Goal: Connect with others: Connect with others

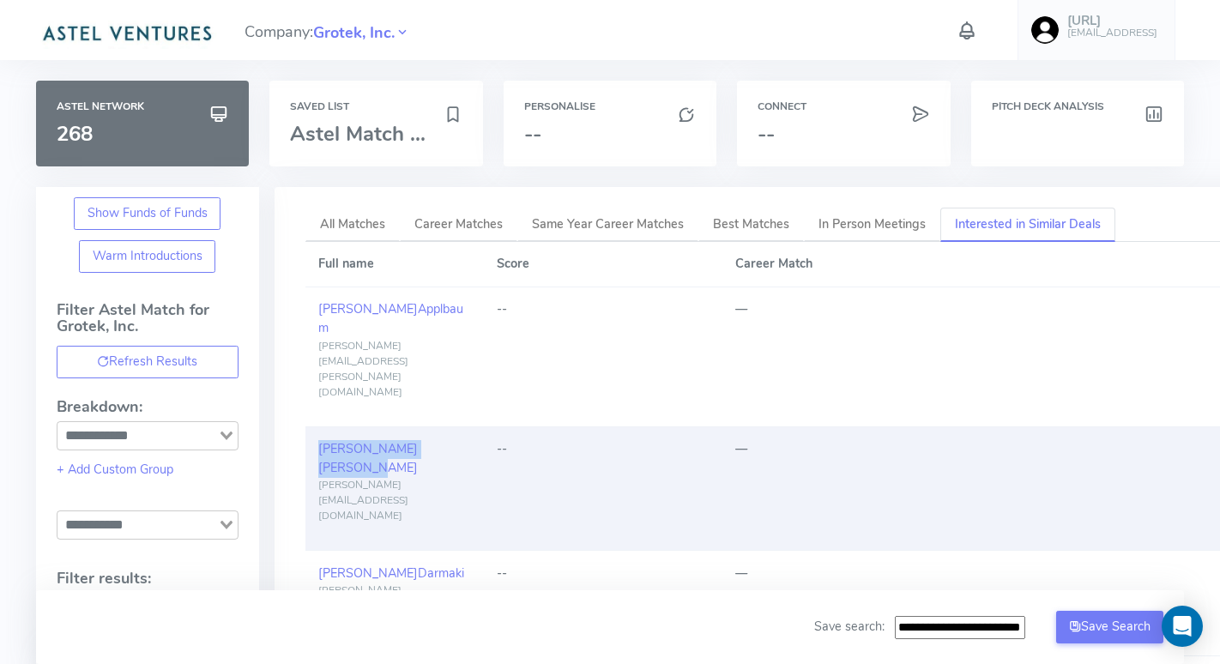
drag, startPoint x: 315, startPoint y: 380, endPoint x: 413, endPoint y: 384, distance: 98.7
click at [413, 426] on td "Aaron Mankovski aaron.m@pitango.com" at bounding box center [394, 488] width 178 height 124
copy link "Aaron Mankovski"
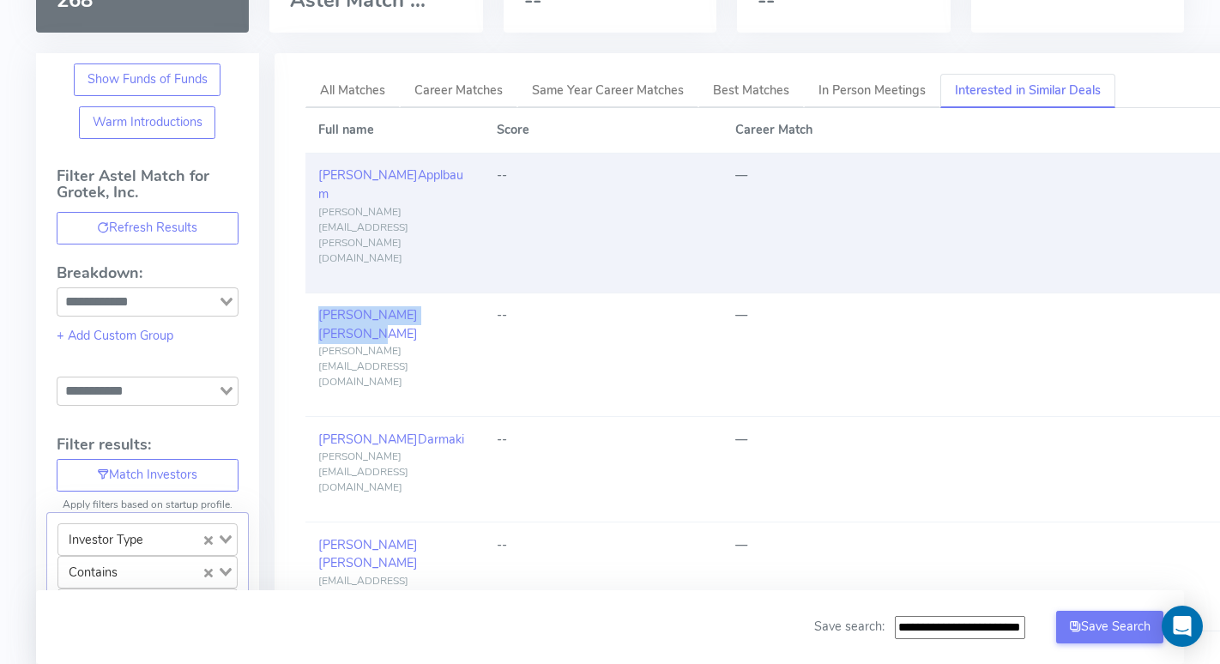
scroll to position [216, 0]
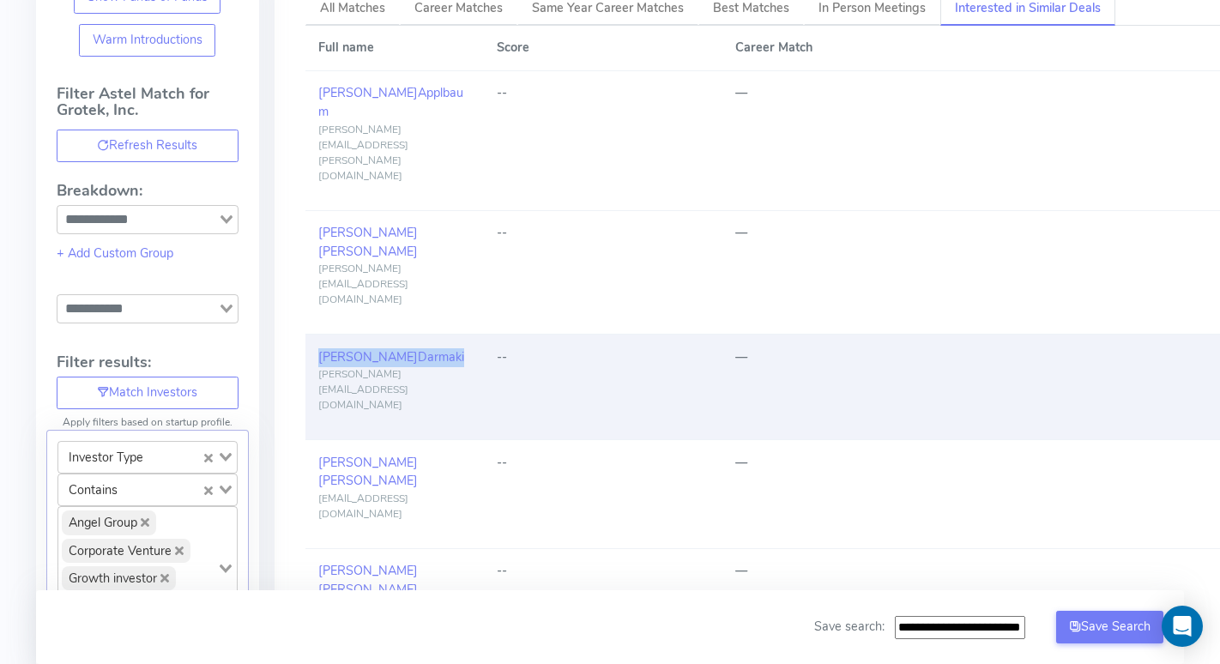
drag, startPoint x: 316, startPoint y: 241, endPoint x: 412, endPoint y: 238, distance: 95.3
click at [413, 334] on td "Abdulla Darmaki abdulla.darmaki@appriffy.com" at bounding box center [394, 386] width 178 height 105
copy link "Abdulla Darmaki"
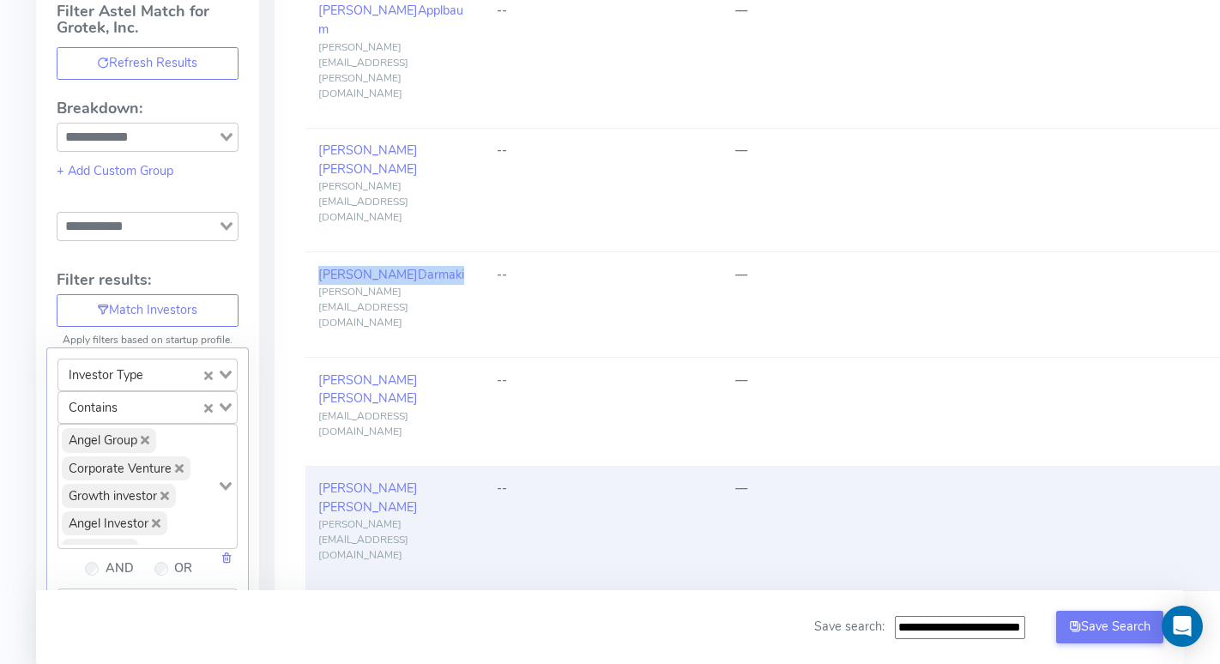
scroll to position [299, 0]
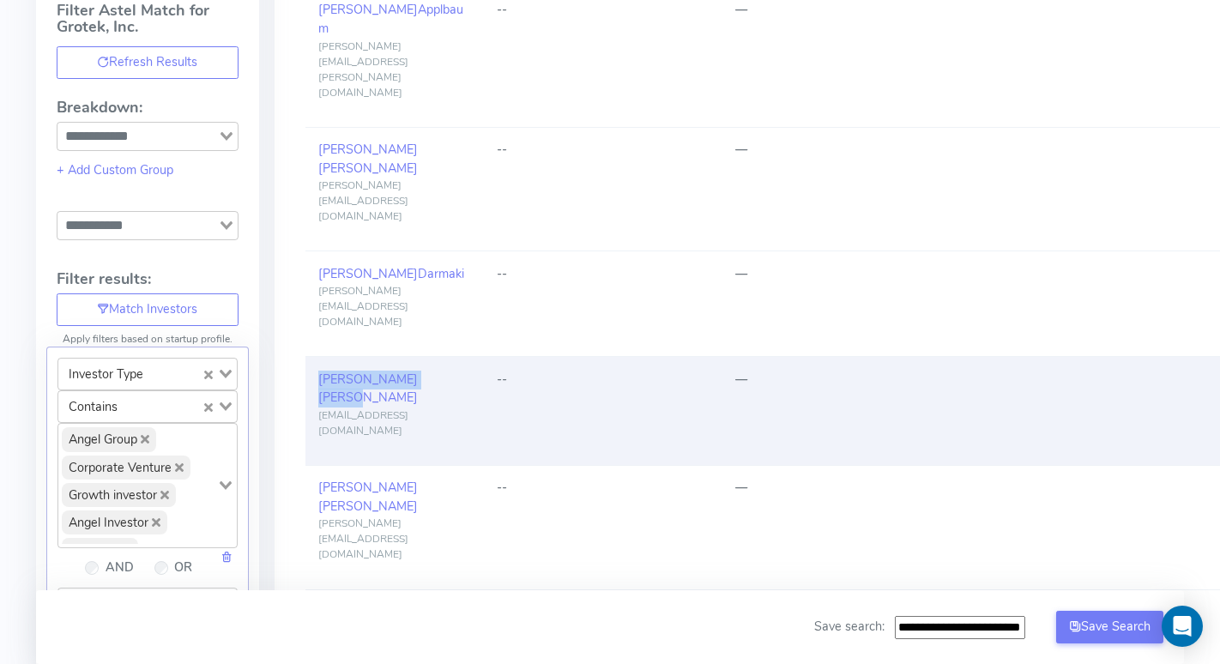
drag, startPoint x: 316, startPoint y: 234, endPoint x: 407, endPoint y: 240, distance: 90.2
click at [407, 357] on td "Abdulla Hassan ahassan@dhowcapital.net" at bounding box center [394, 411] width 178 height 109
copy link "Abdulla Hassan"
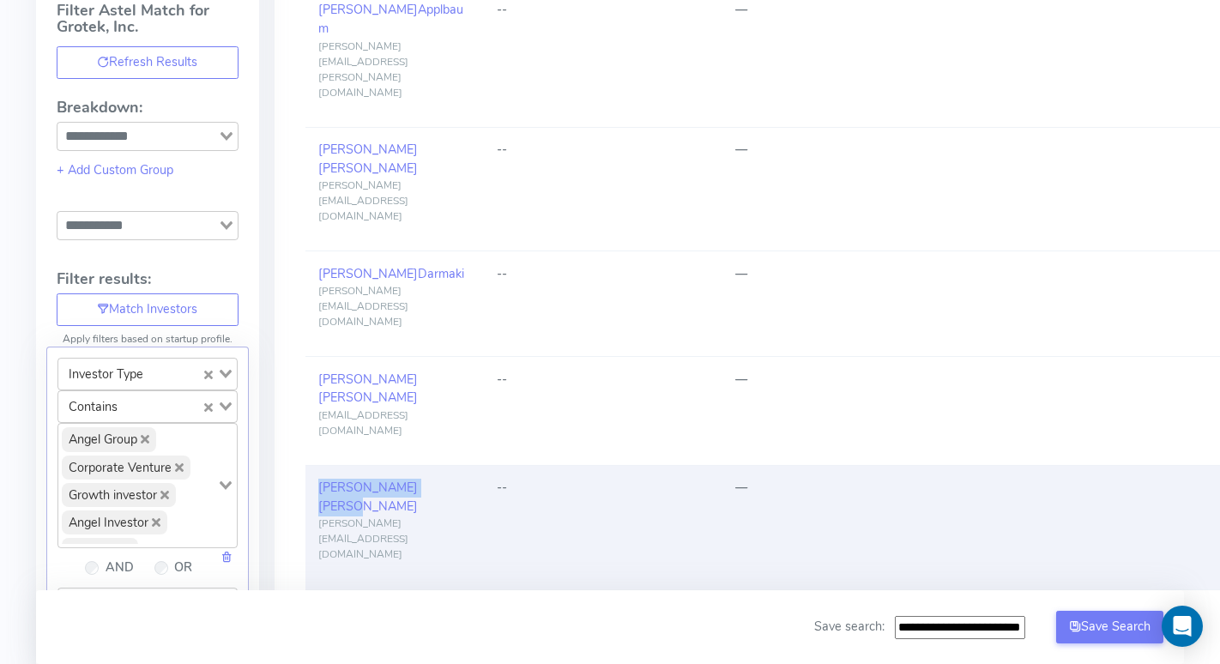
drag, startPoint x: 314, startPoint y: 308, endPoint x: 412, endPoint y: 313, distance: 97.9
click at [412, 465] on td "Abdulla Hassan abdulla@dhowcapital.net" at bounding box center [394, 527] width 178 height 124
copy link "Abdulla Hassan"
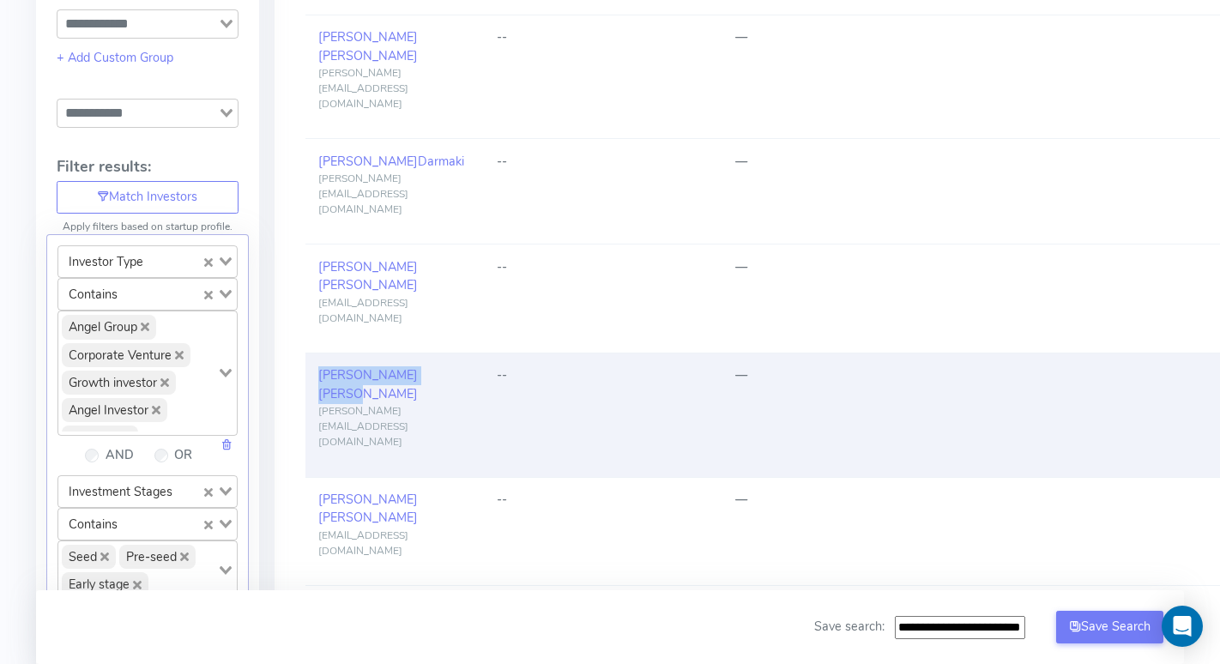
scroll to position [417, 0]
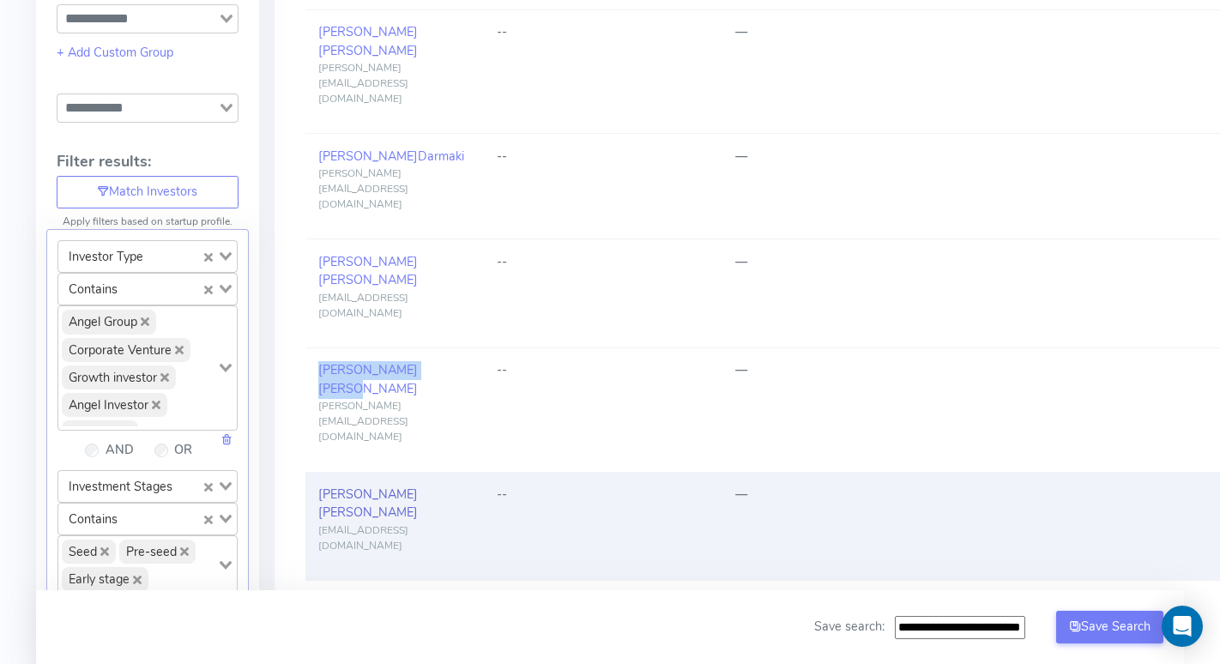
drag, startPoint x: 317, startPoint y: 262, endPoint x: 358, endPoint y: 263, distance: 41.2
click at [358, 485] on link "Abe Finkelstein" at bounding box center [367, 503] width 99 height 36
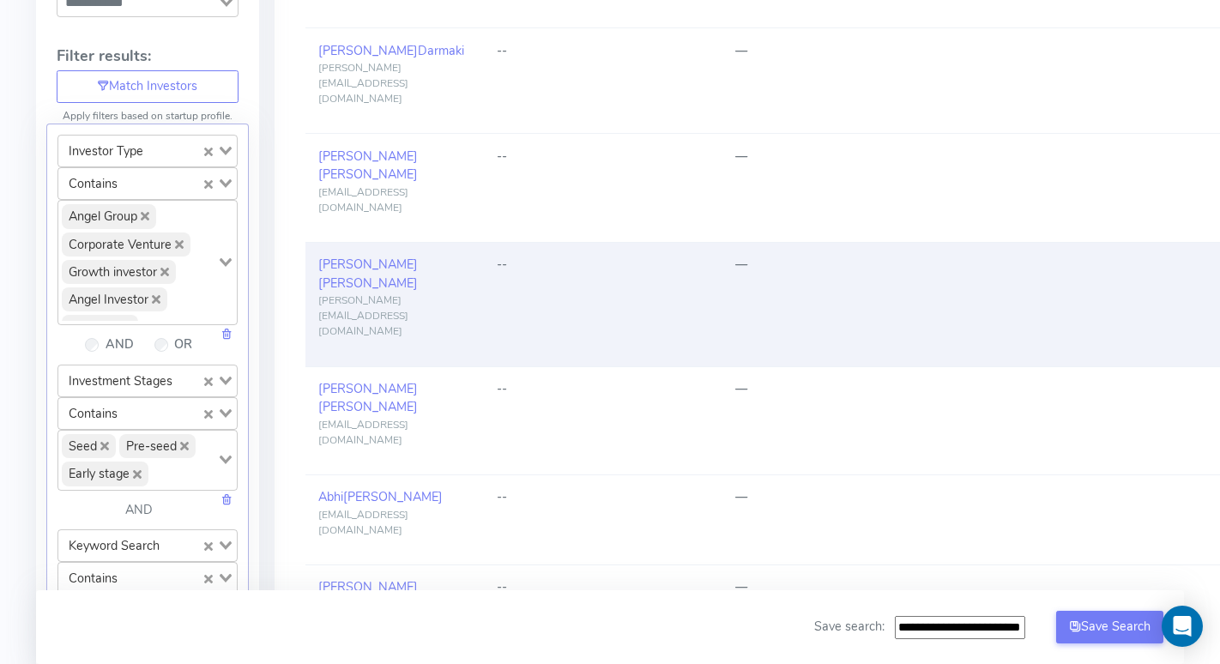
scroll to position [526, 0]
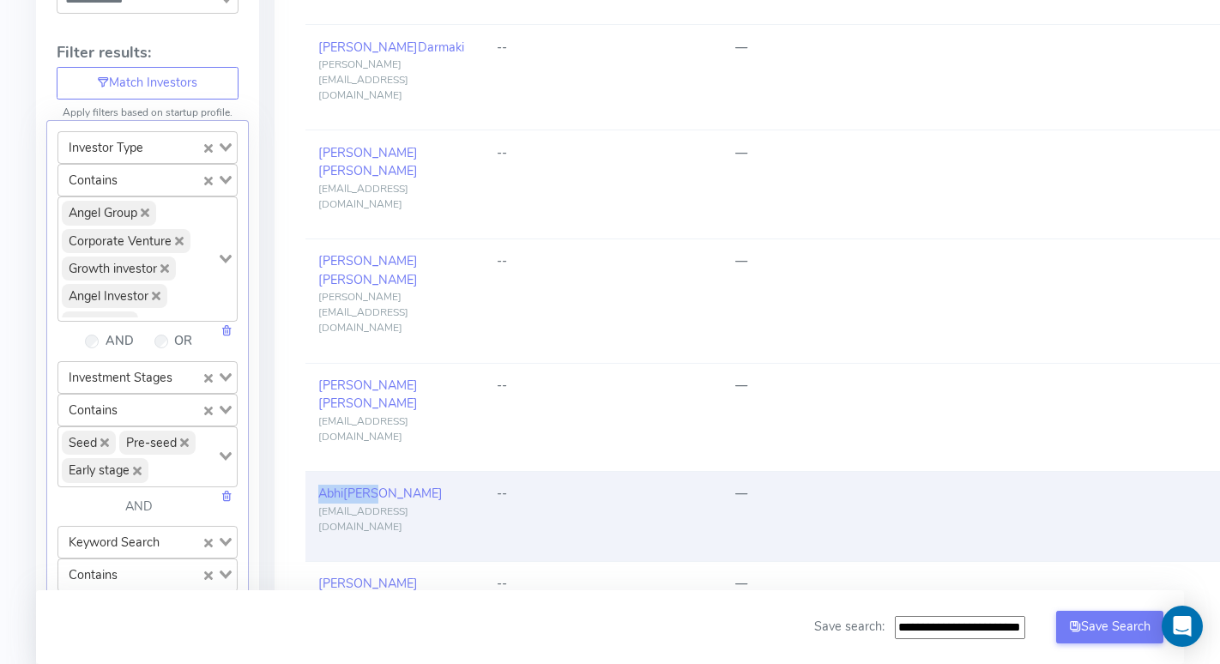
drag, startPoint x: 313, startPoint y: 228, endPoint x: 383, endPoint y: 232, distance: 70.5
click at [383, 472] on td "Abhi Kumar abhi.kumar@m12.vc" at bounding box center [394, 517] width 178 height 90
copy link "Abhi Kumar"
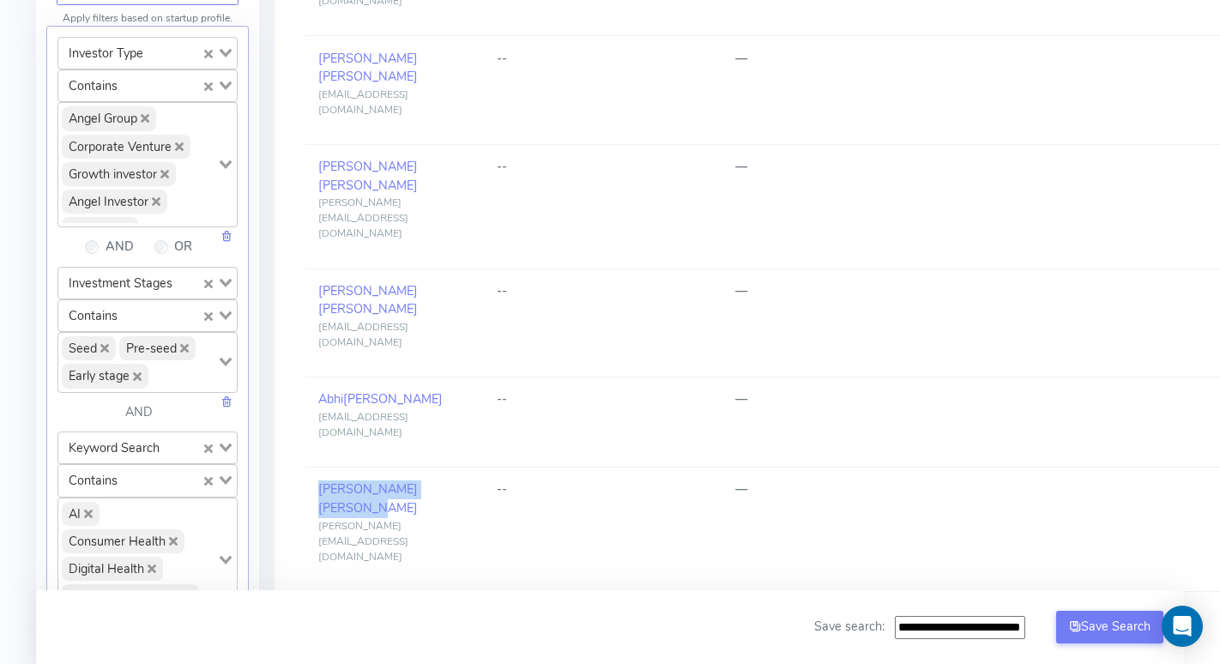
scroll to position [623, 0]
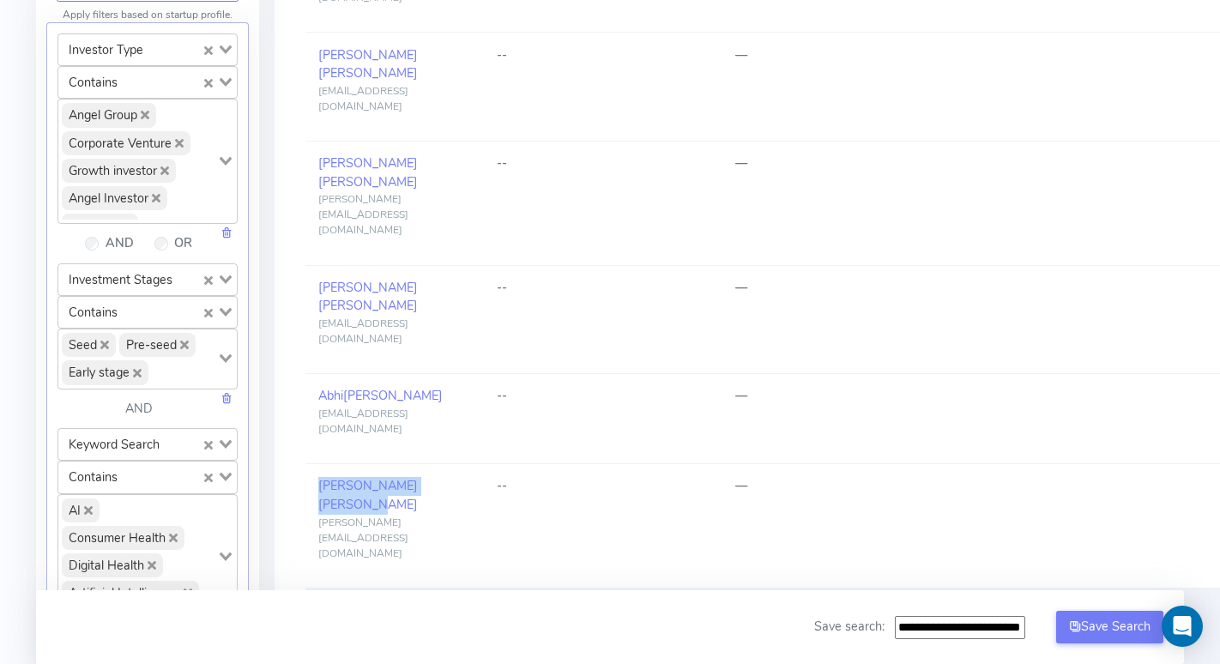
click at [366, 601] on span "Chazan" at bounding box center [357, 609] width 42 height 17
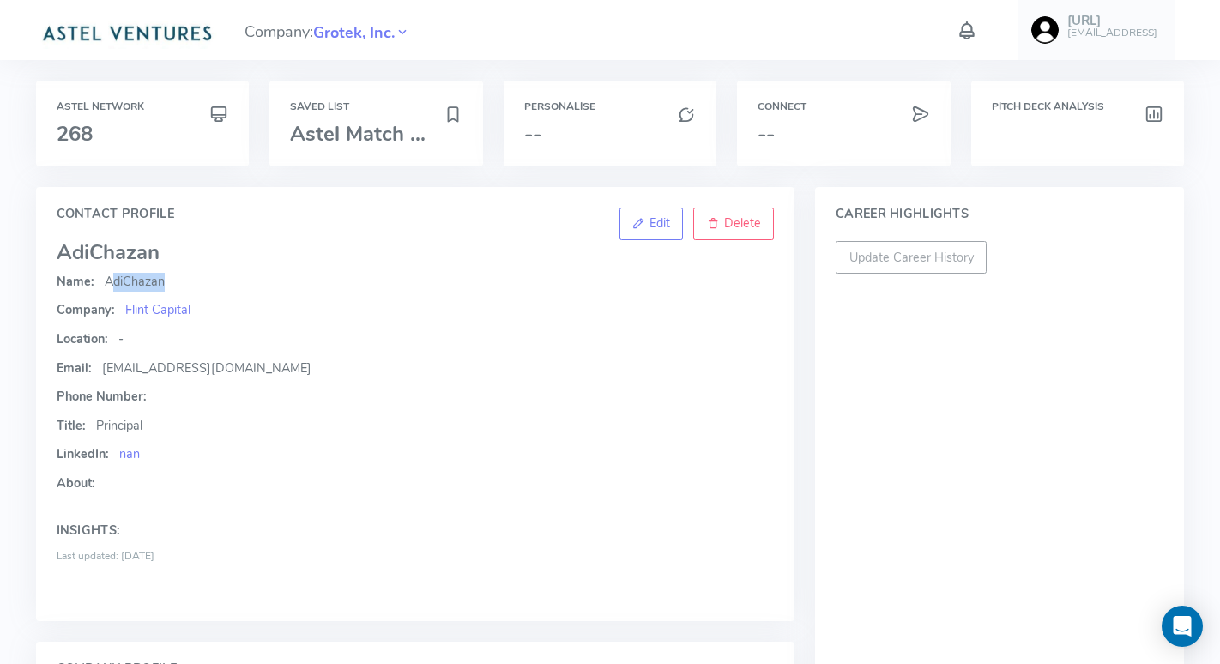
drag, startPoint x: 109, startPoint y: 285, endPoint x: 174, endPoint y: 286, distance: 65.2
click at [174, 286] on p "Name: Adi Chazan" at bounding box center [416, 282] width 718 height 19
copy p "Adi Chazan"
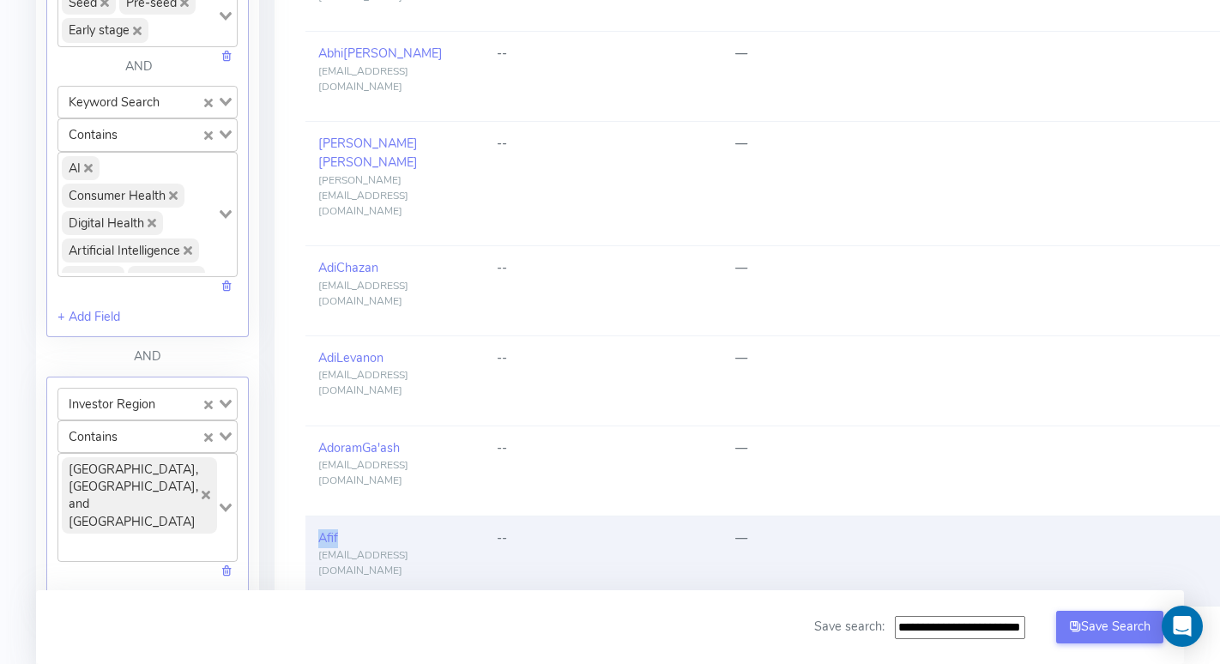
scroll to position [973, 0]
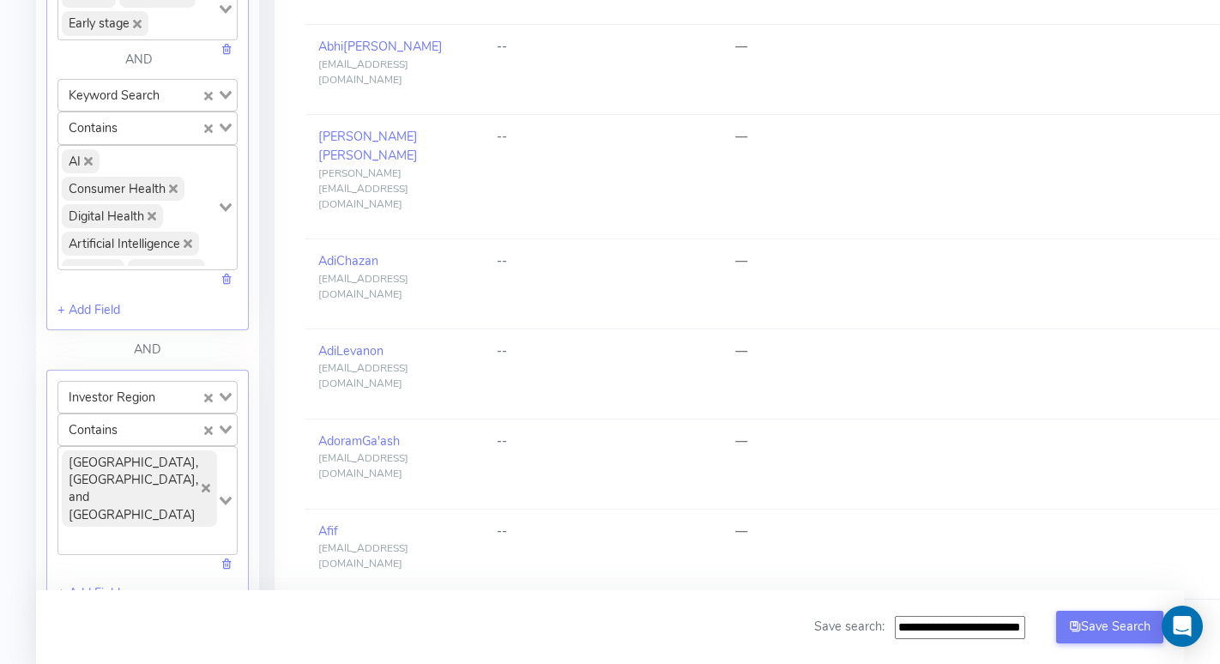
click at [279, 324] on div "All Matches Career Matches Same Year Career Matches Best Matches In Person Meet…" at bounding box center [811, 363] width 1074 height 2298
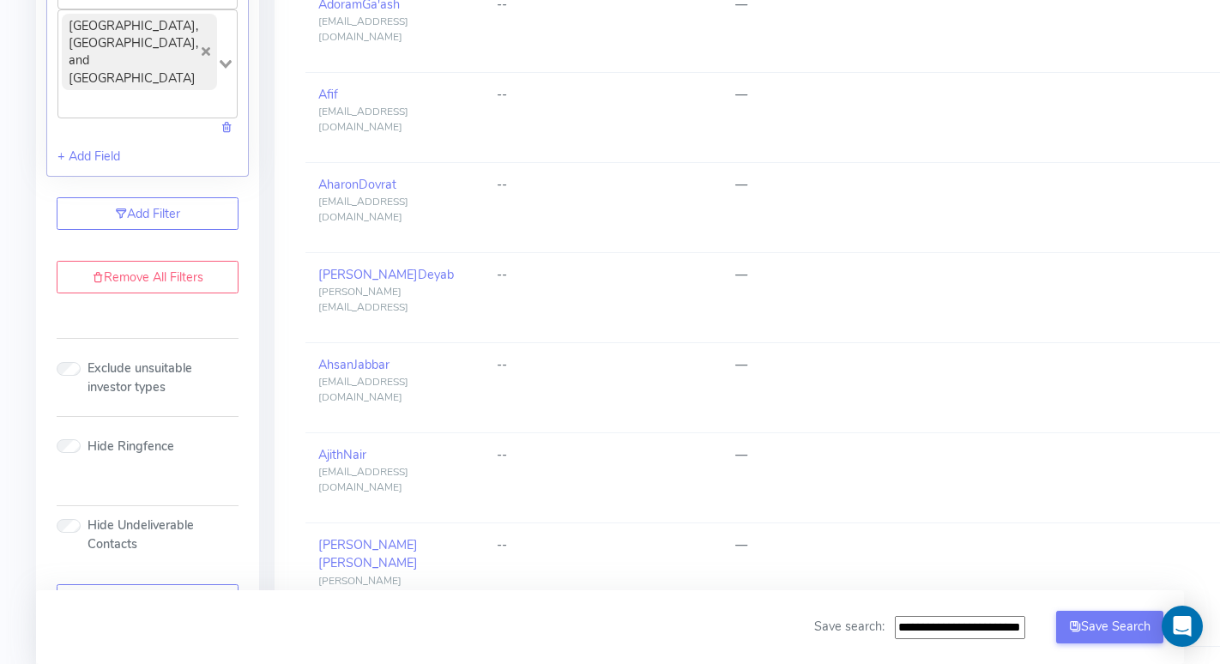
scroll to position [1438, 0]
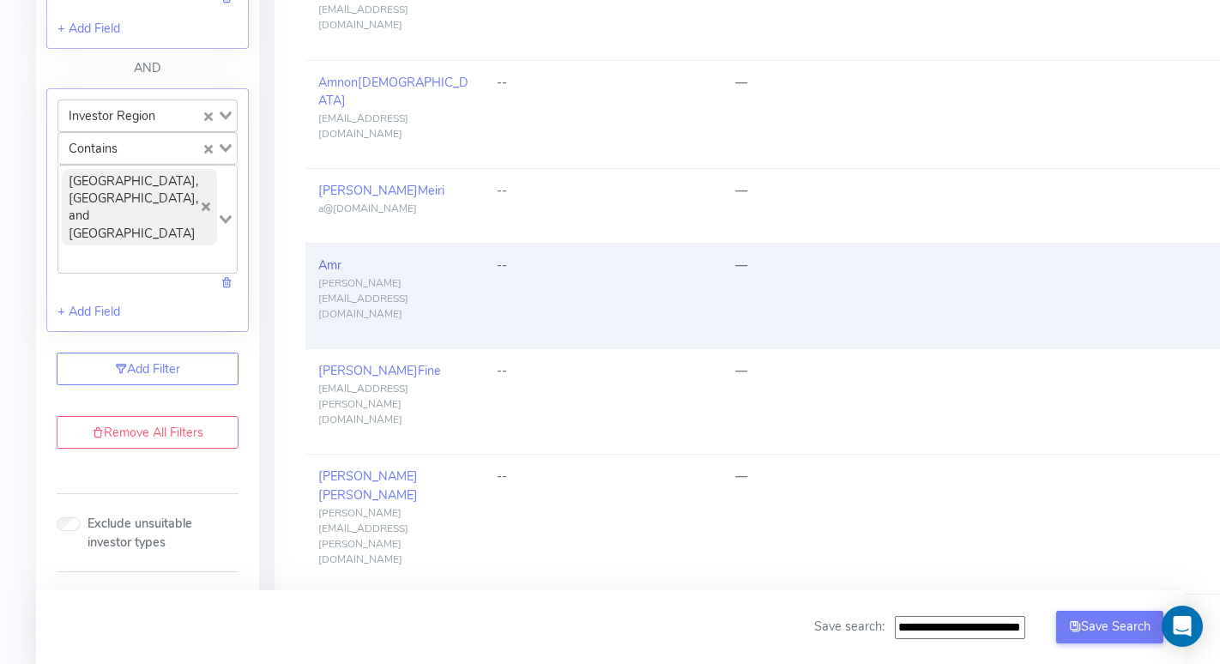
scroll to position [1256, 0]
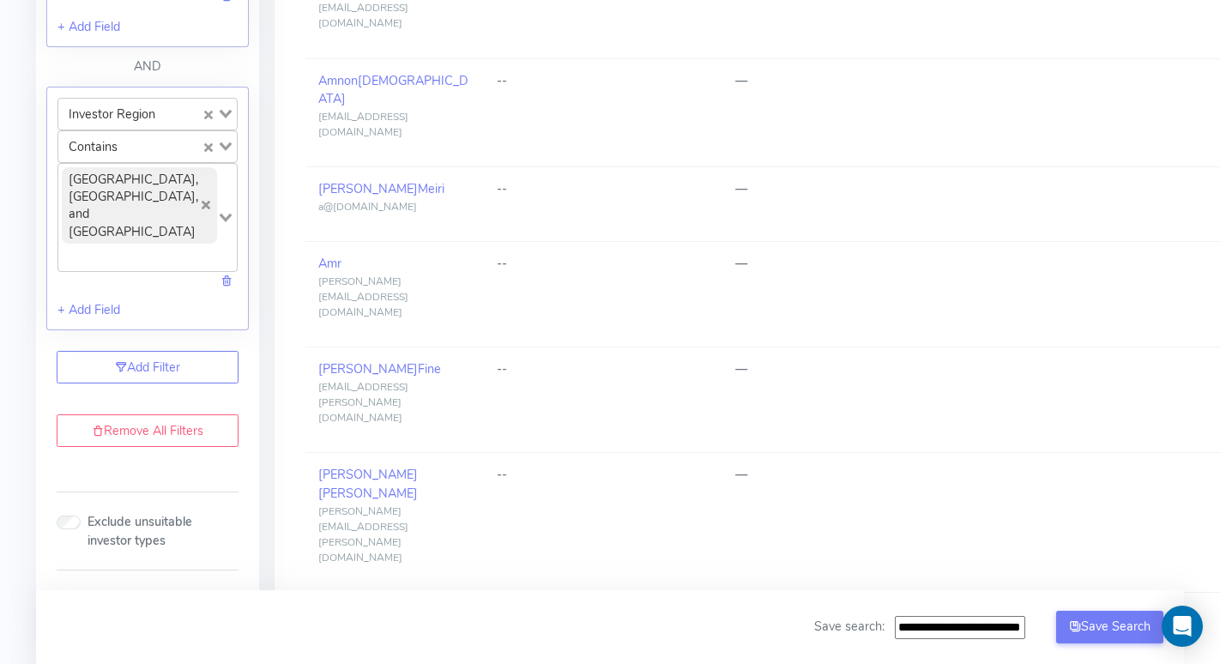
copy link "Ariel Moses"
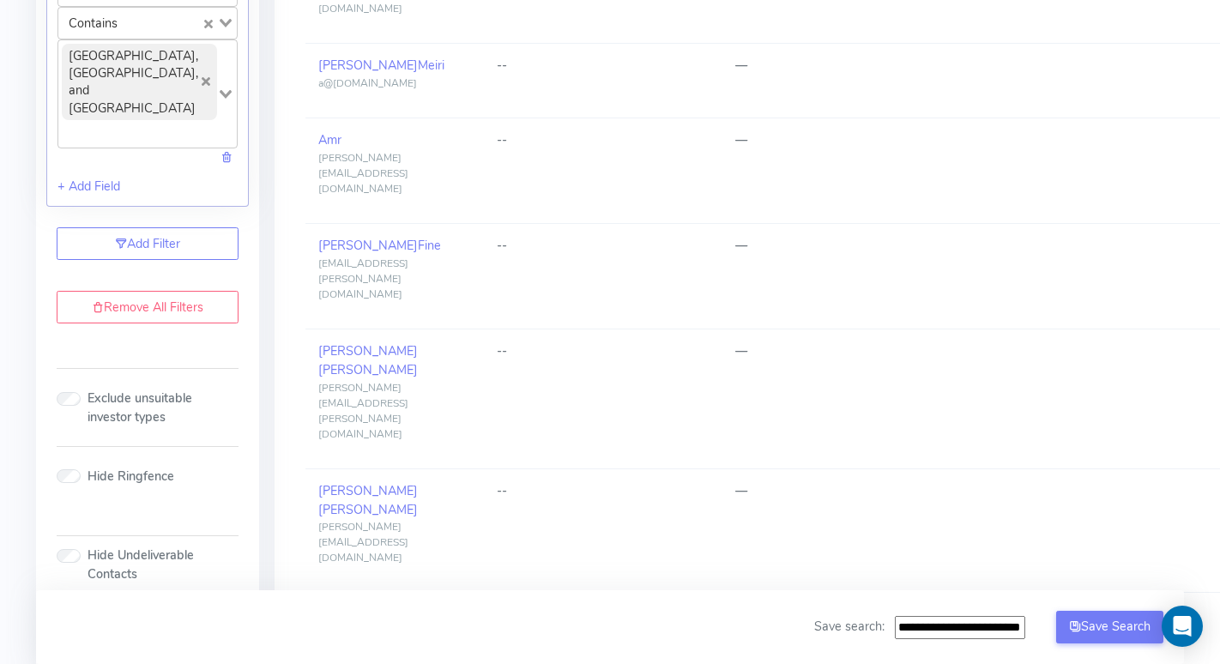
scroll to position [1387, 0]
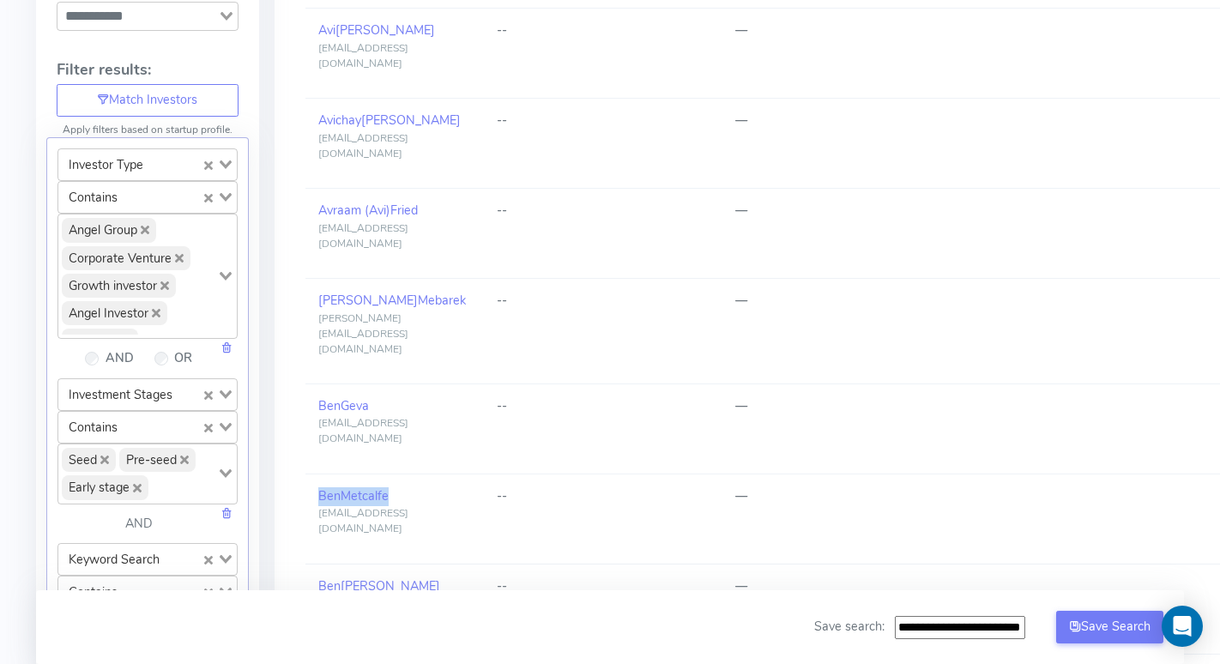
scroll to position [0, 0]
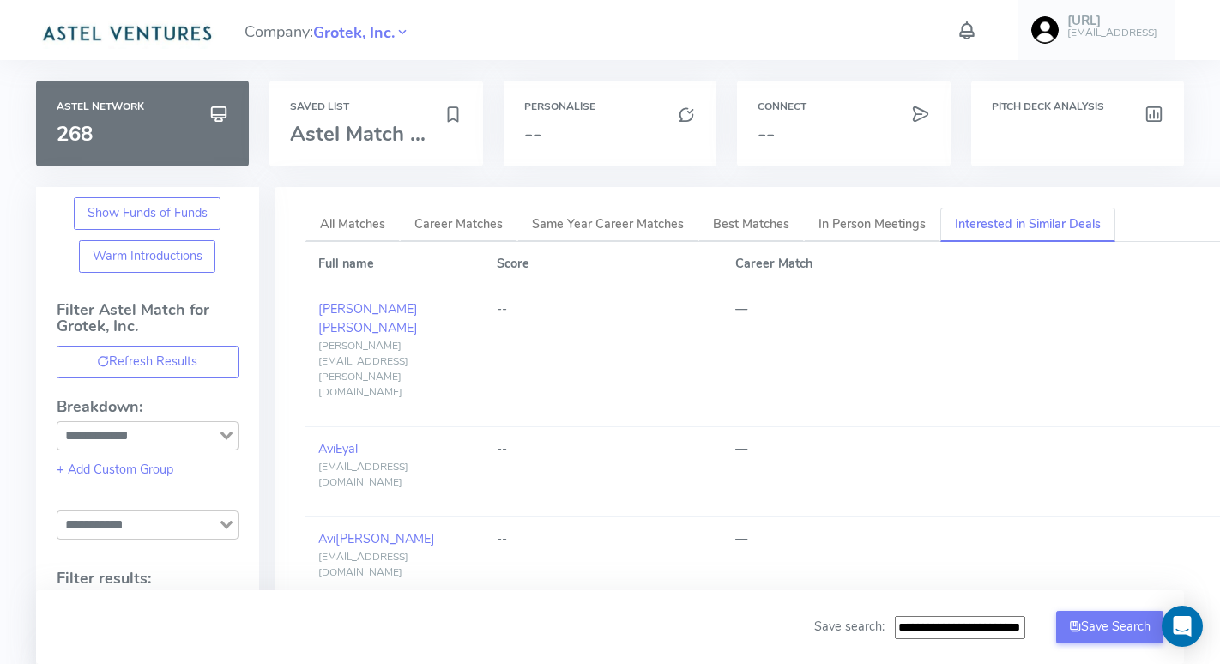
click at [137, 38] on img at bounding box center [127, 32] width 182 height 34
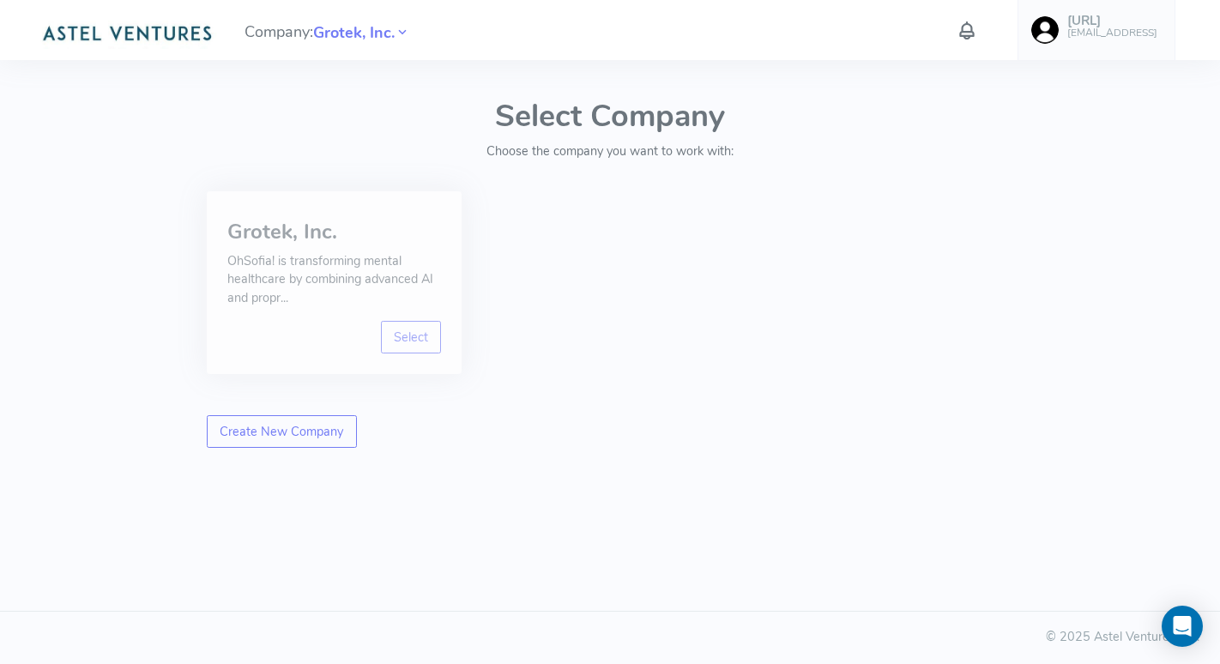
click at [340, 272] on p "OhSofia! is transforming mental healthcare by combining advanced AI and propr..." at bounding box center [334, 280] width 214 height 56
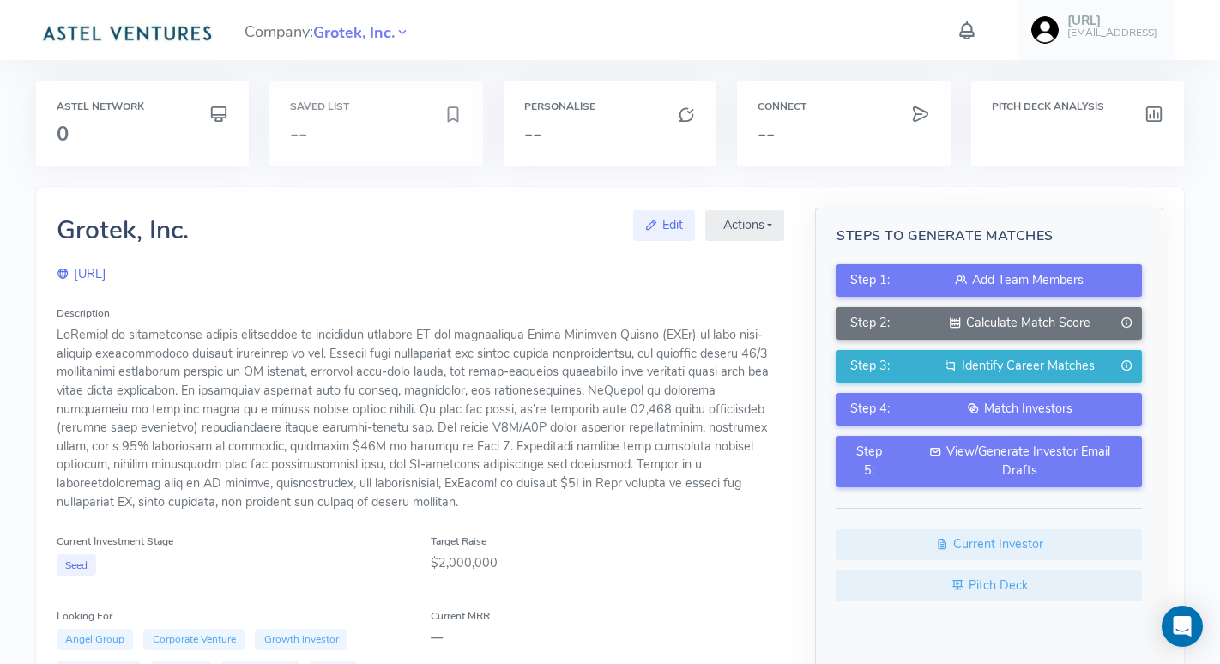
click at [382, 123] on h3 "--" at bounding box center [367, 134] width 154 height 22
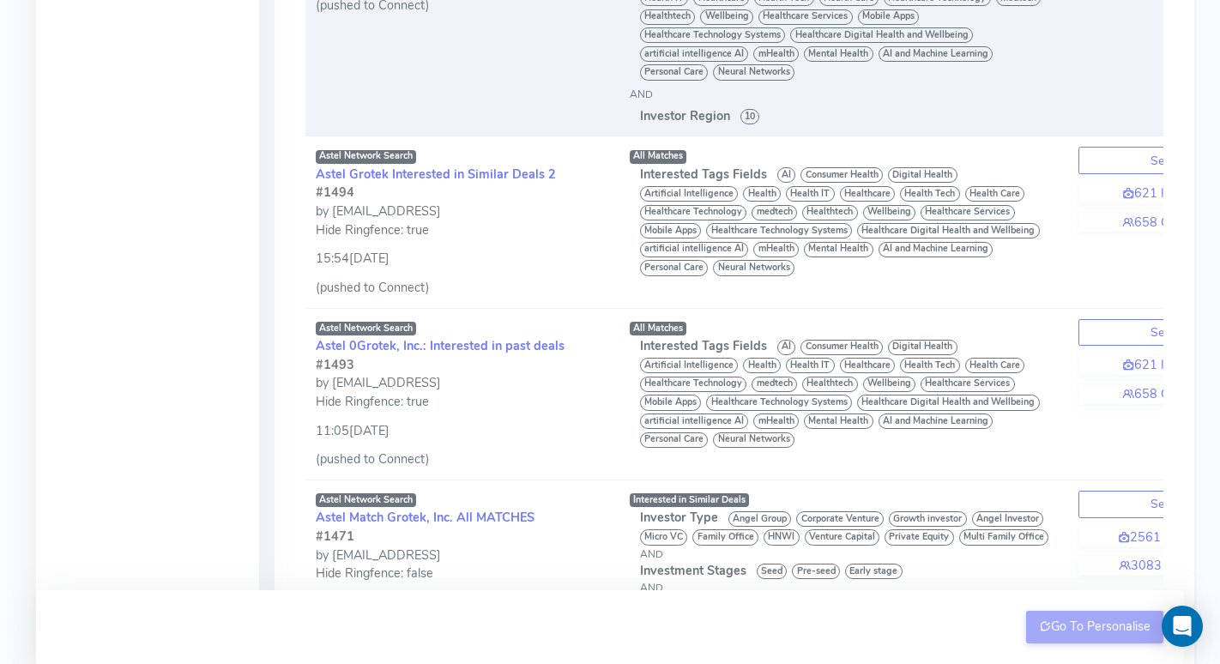
scroll to position [401, 0]
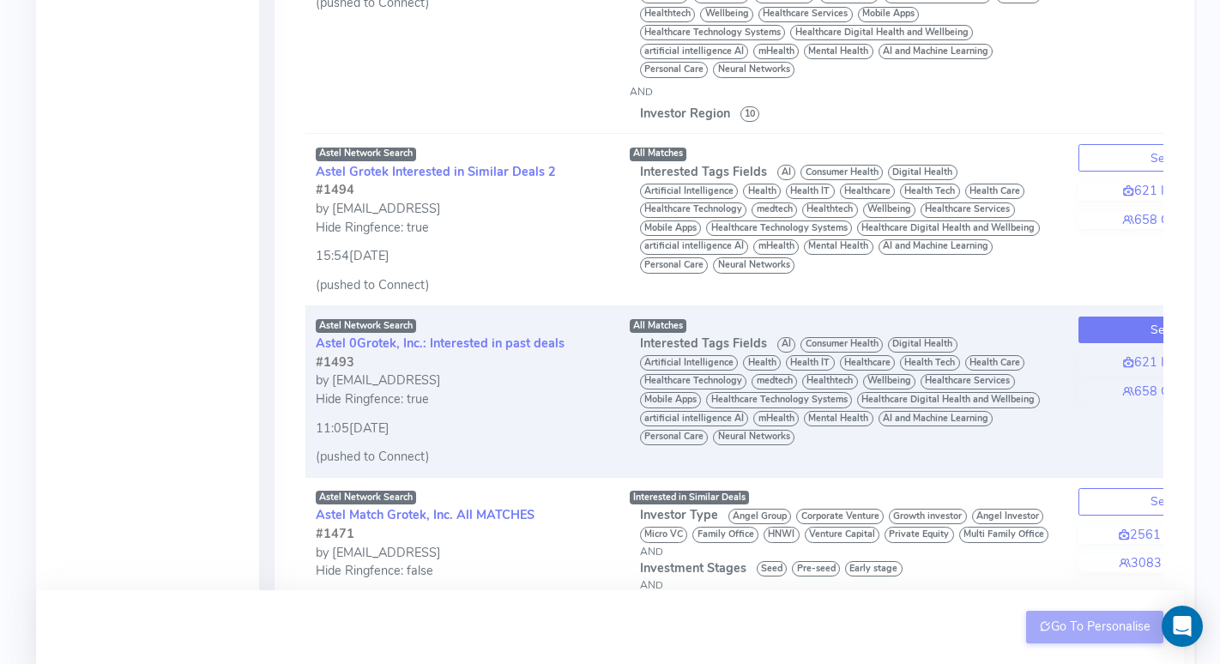
click at [1107, 327] on button "Select" at bounding box center [1166, 329] width 177 height 27
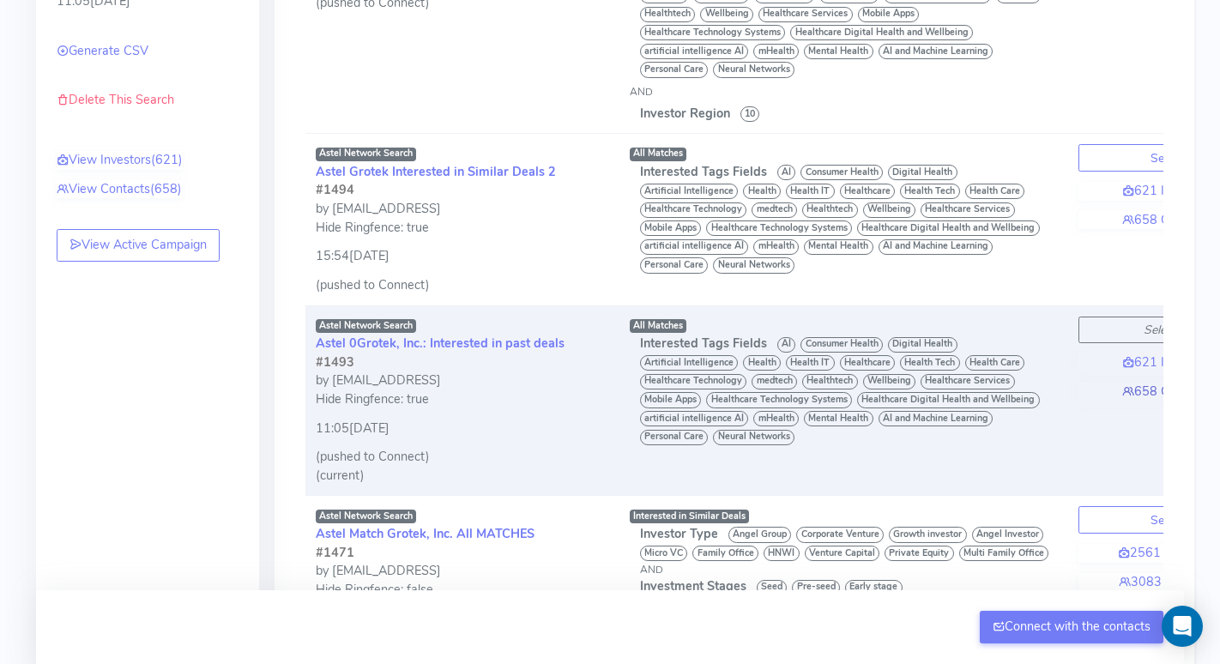
click at [1140, 395] on link "658 Contacts" at bounding box center [1166, 391] width 177 height 19
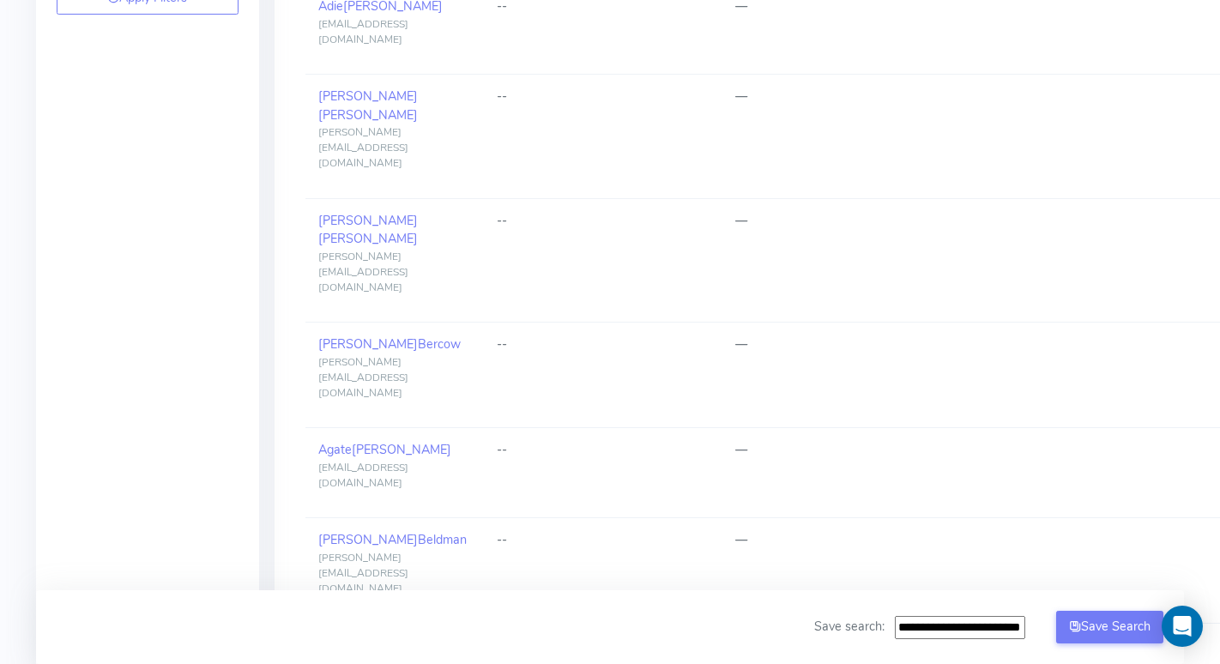
scroll to position [1399, 0]
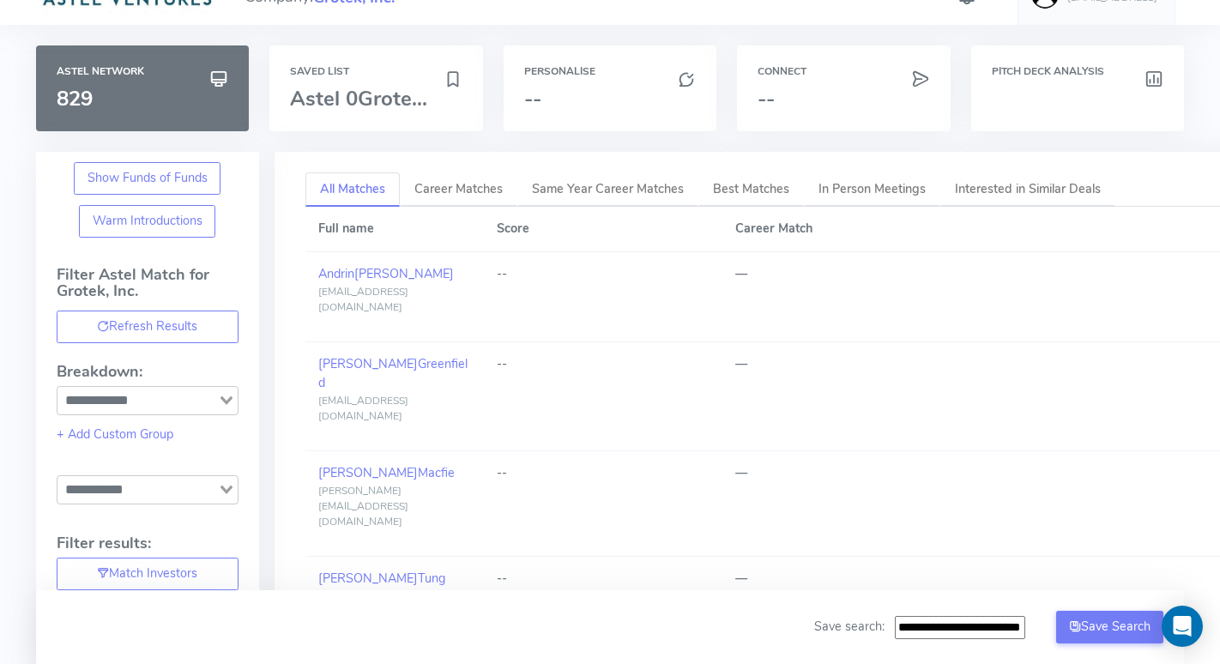
scroll to position [0, 0]
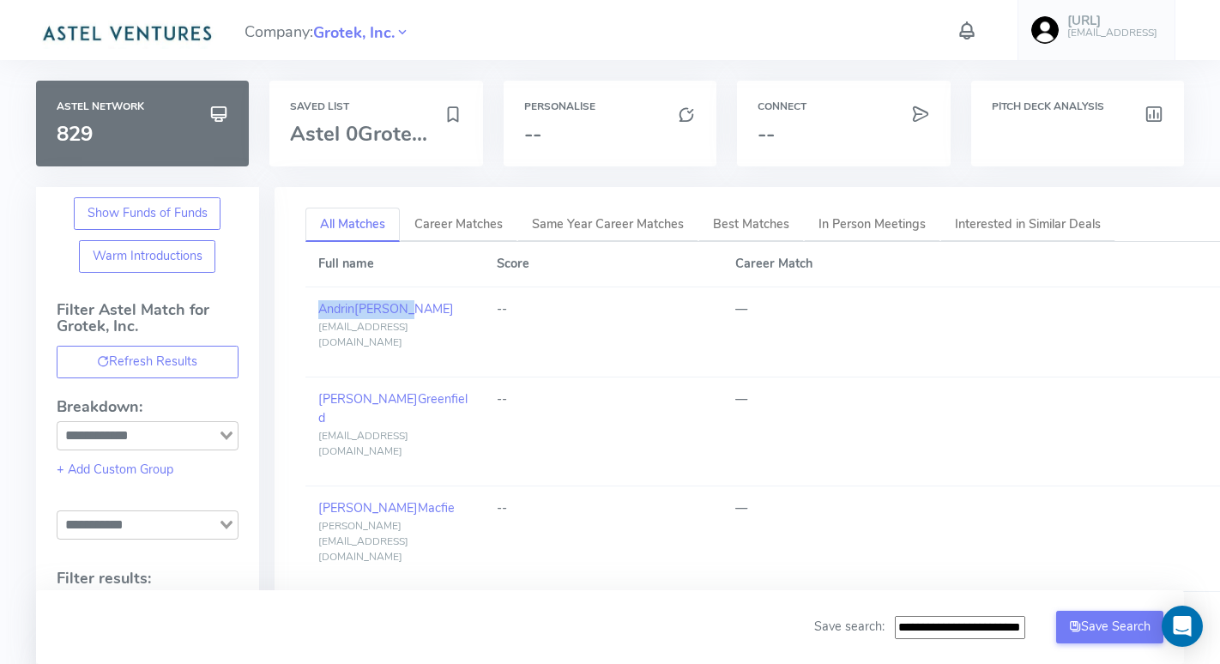
click at [158, 24] on img at bounding box center [127, 32] width 182 height 34
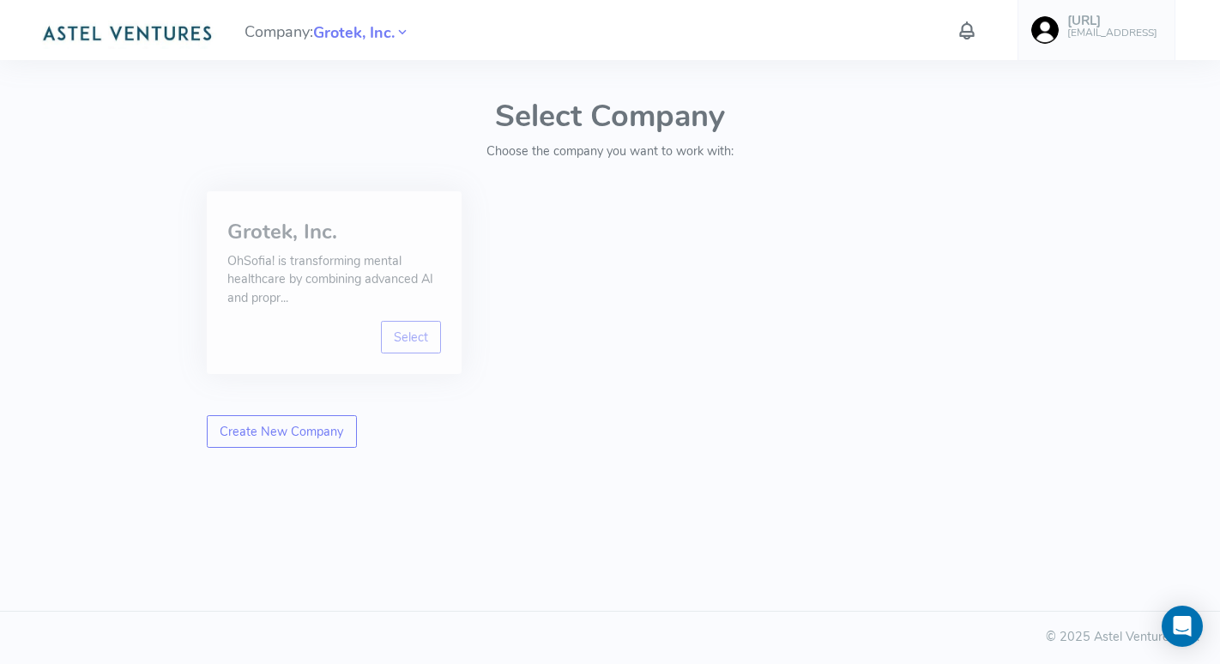
click at [248, 231] on h3 "Grotek, Inc." at bounding box center [334, 231] width 214 height 22
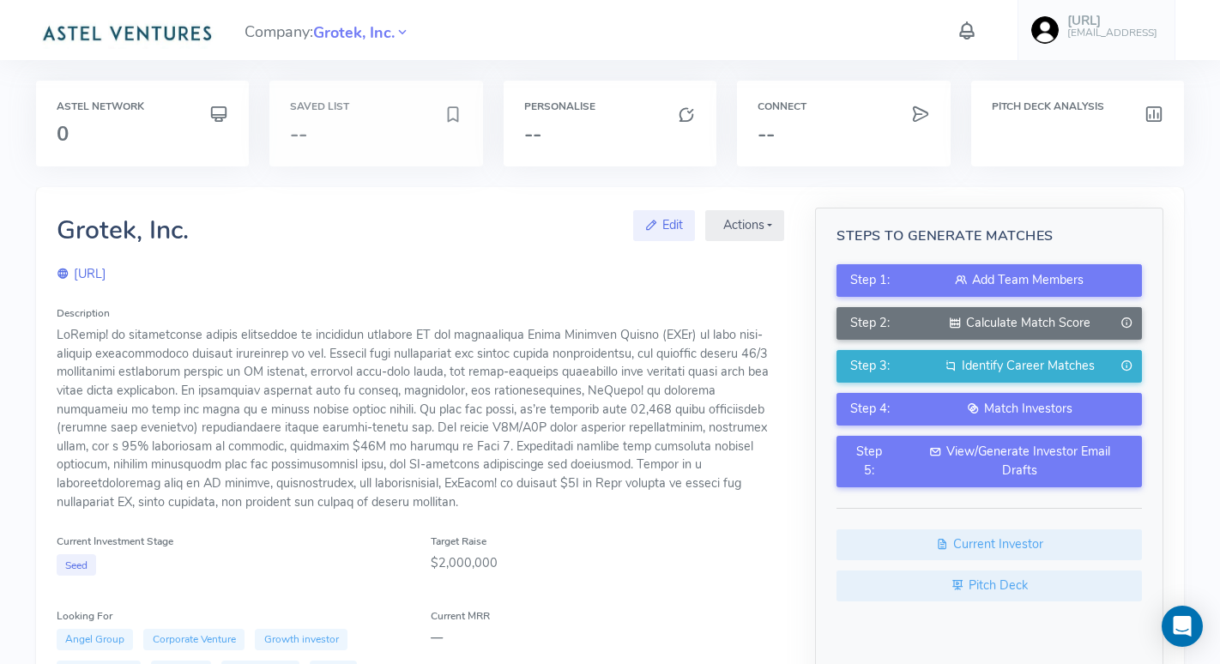
click at [370, 120] on div "Saved List --" at bounding box center [376, 124] width 214 height 86
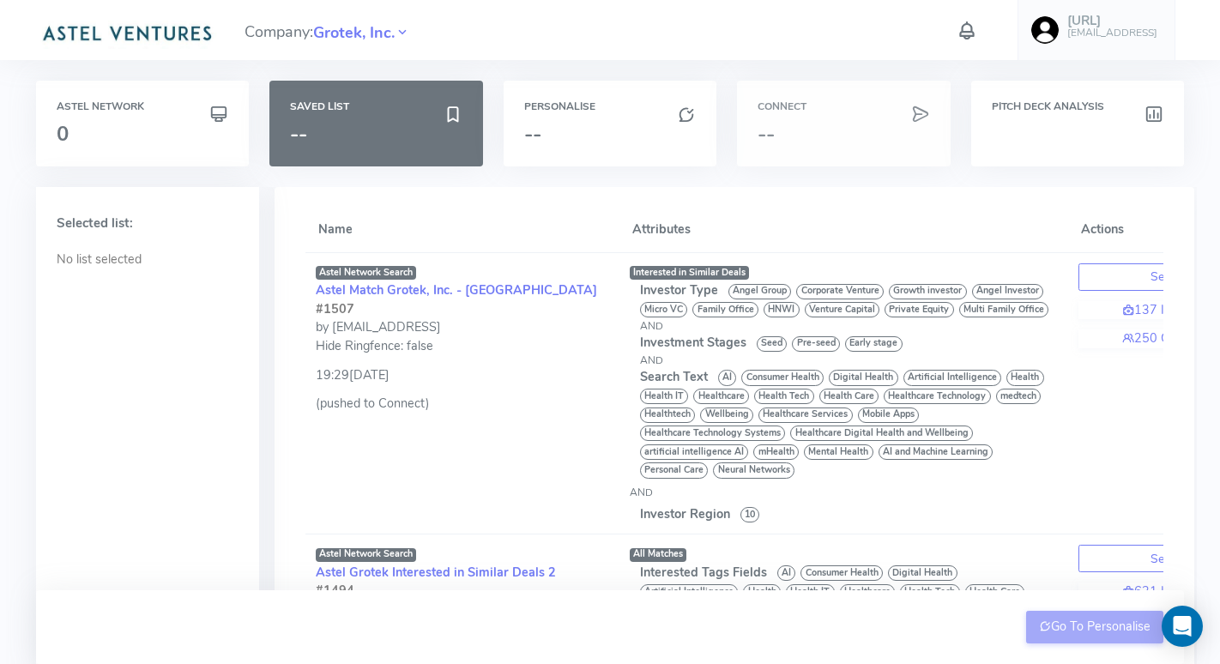
click at [871, 105] on h6 "Connect" at bounding box center [843, 106] width 172 height 11
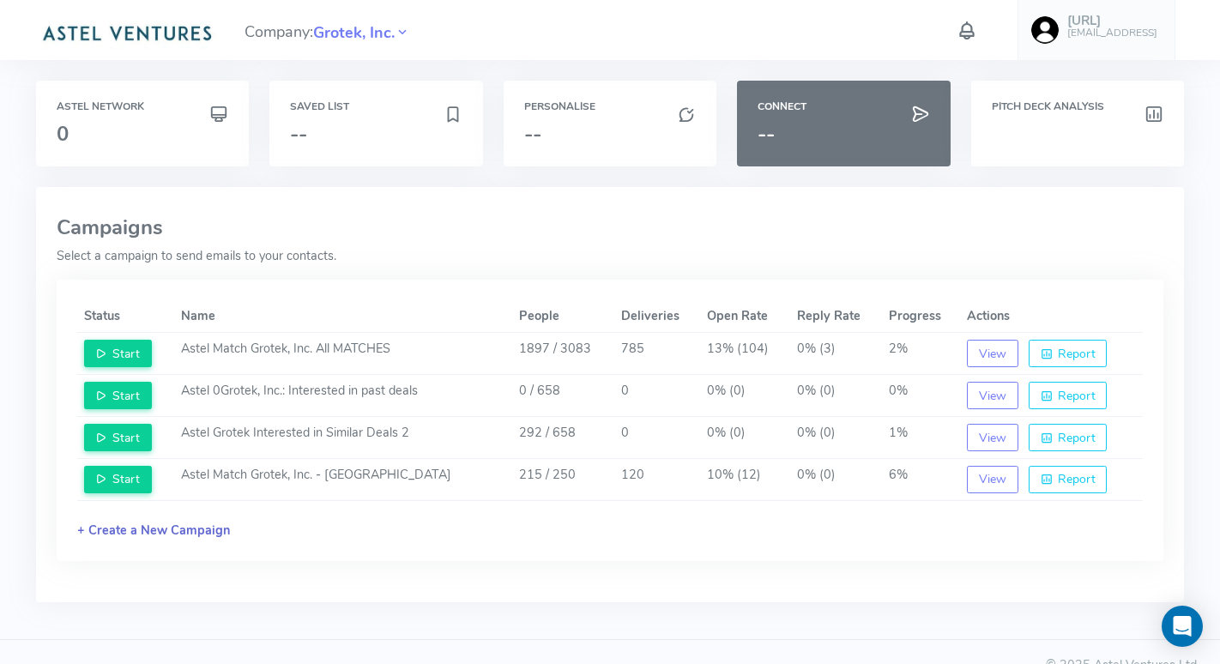
click at [206, 539] on link "+ Create a New Campaign" at bounding box center [153, 529] width 153 height 17
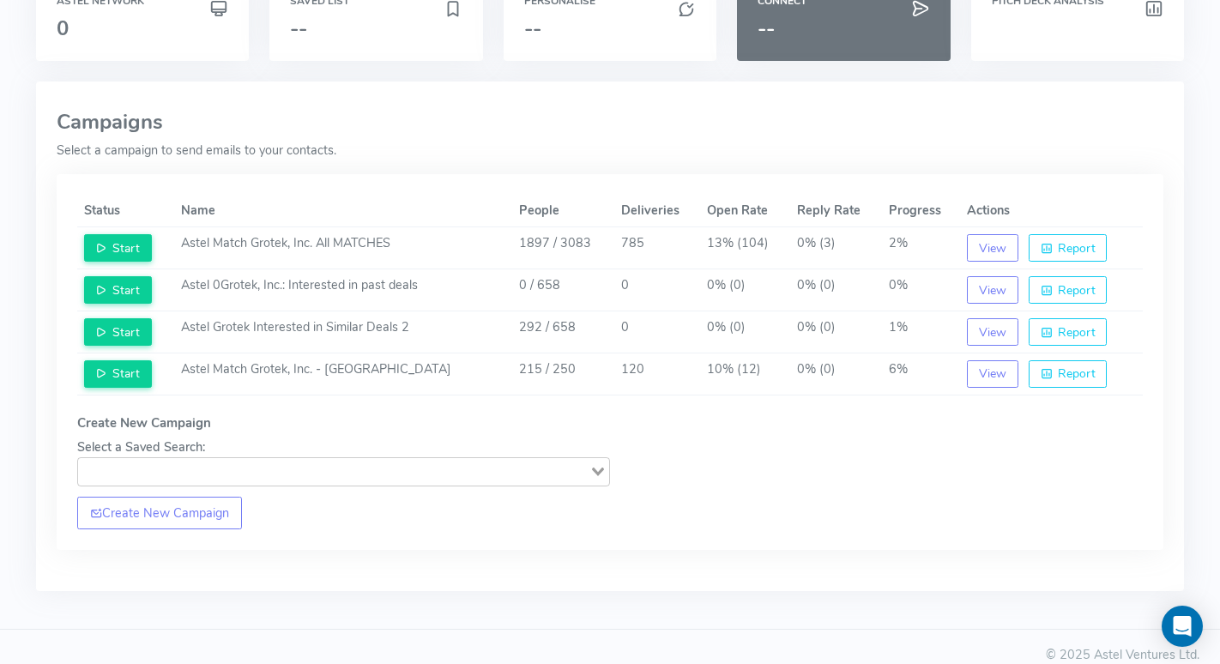
scroll to position [111, 0]
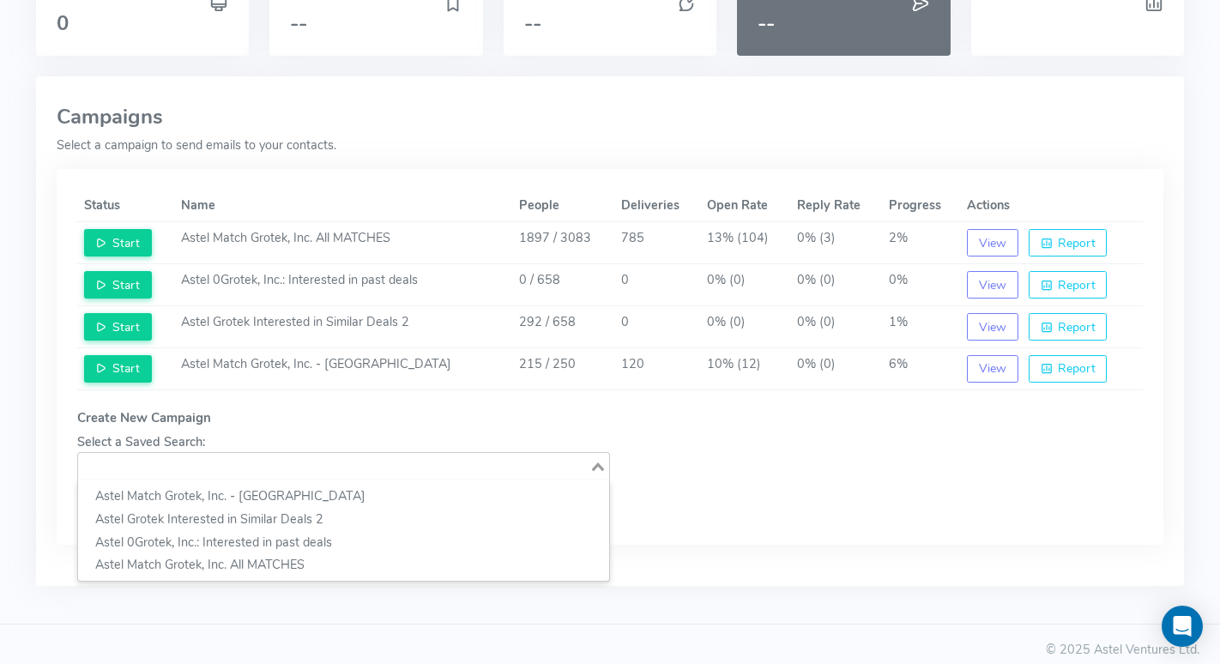
click at [229, 463] on input "Search for option" at bounding box center [334, 466] width 508 height 21
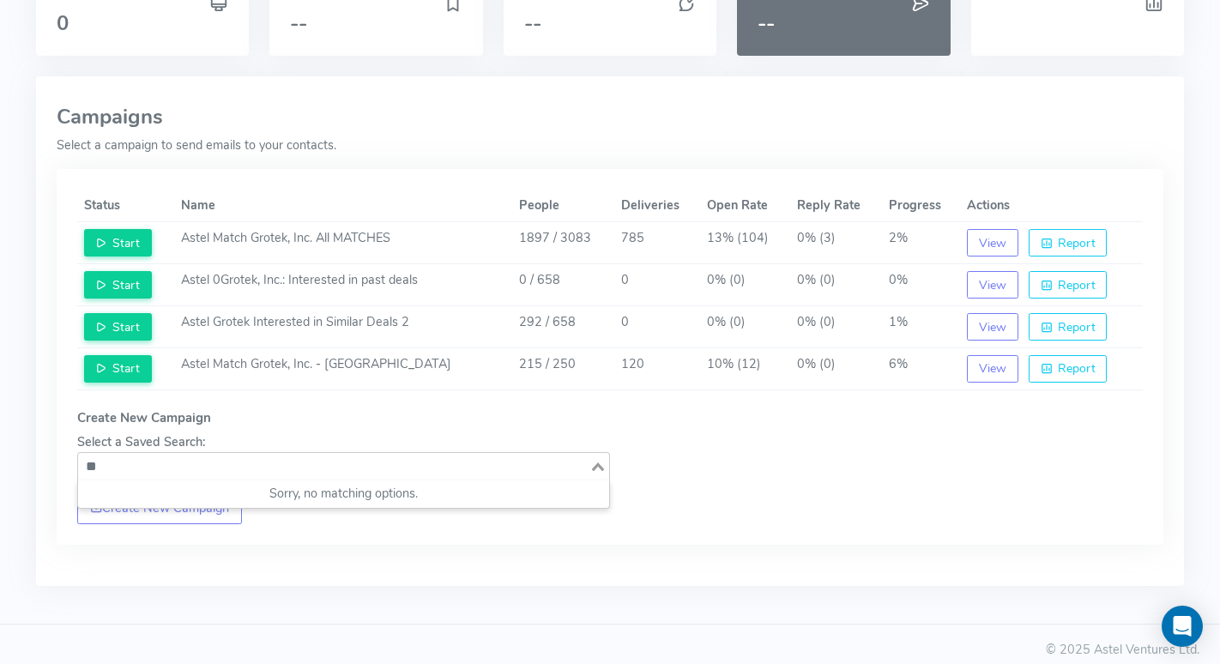
type input "*"
type input "**********"
click at [343, 556] on div "**********" at bounding box center [610, 331] width 1128 height 469
click at [232, 471] on input "**********" at bounding box center [334, 466] width 508 height 21
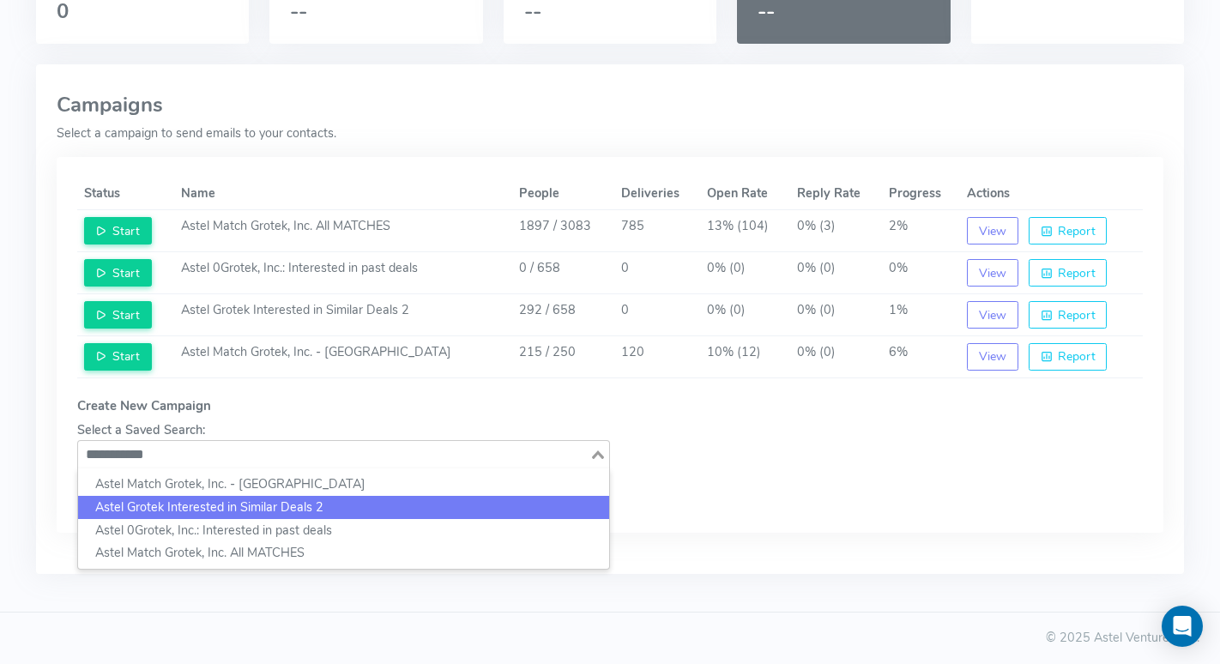
scroll to position [119, 0]
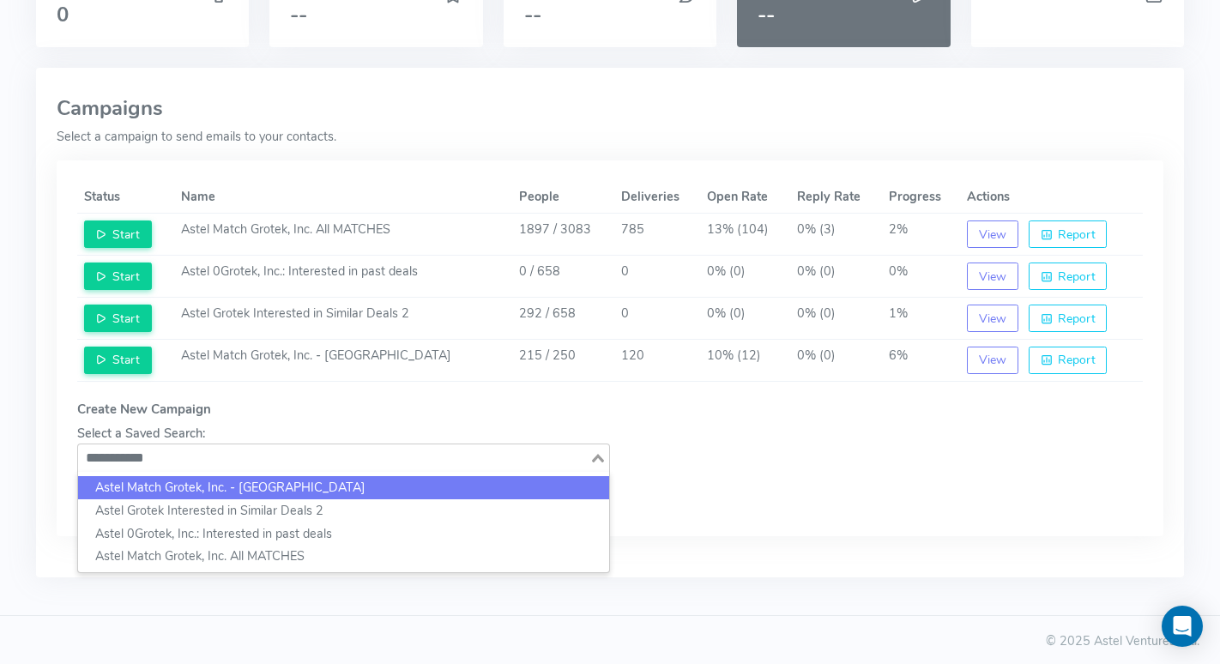
click at [266, 403] on h5 "Create New Campaign" at bounding box center [343, 409] width 533 height 15
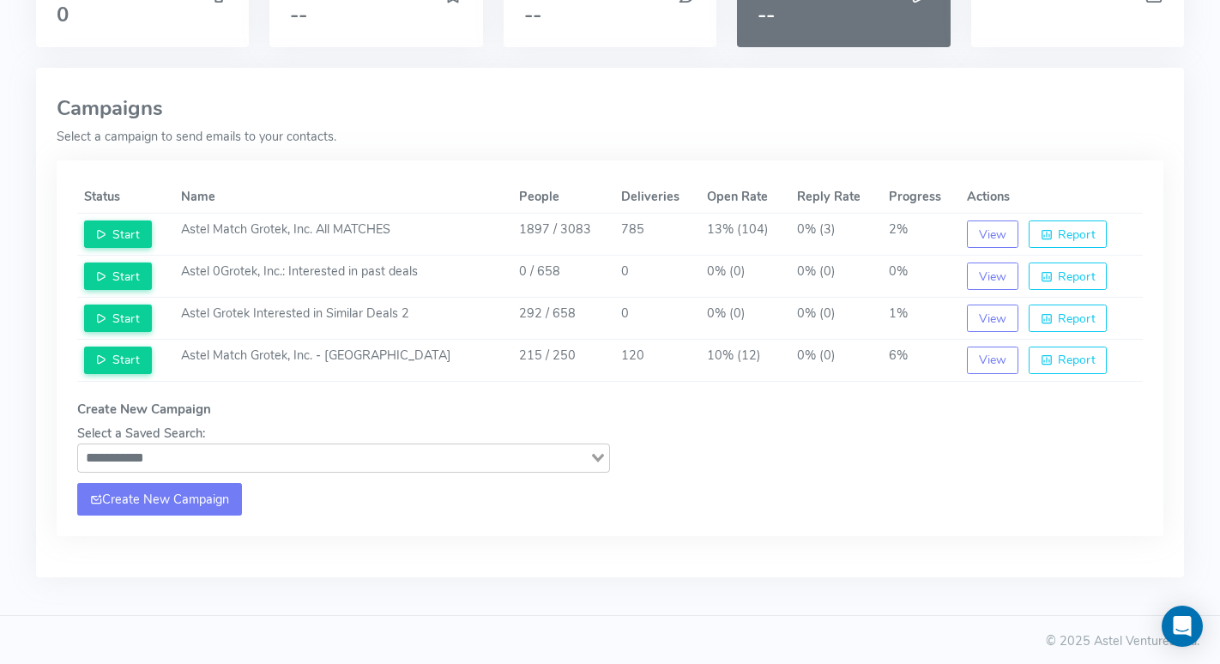
click at [187, 502] on link "Create New Campaign" at bounding box center [160, 499] width 166 height 33
click at [203, 453] on input "**********" at bounding box center [334, 458] width 508 height 21
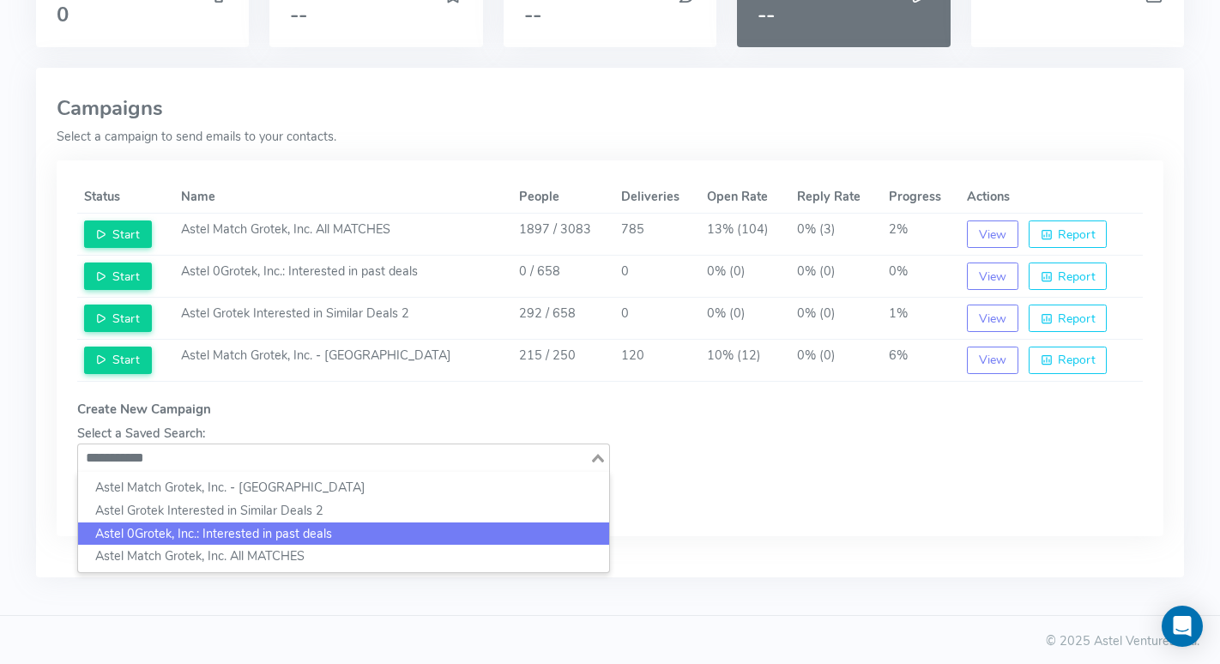
click at [183, 528] on li "Astel 0Grotek, Inc.: Interested in past deals" at bounding box center [343, 533] width 531 height 23
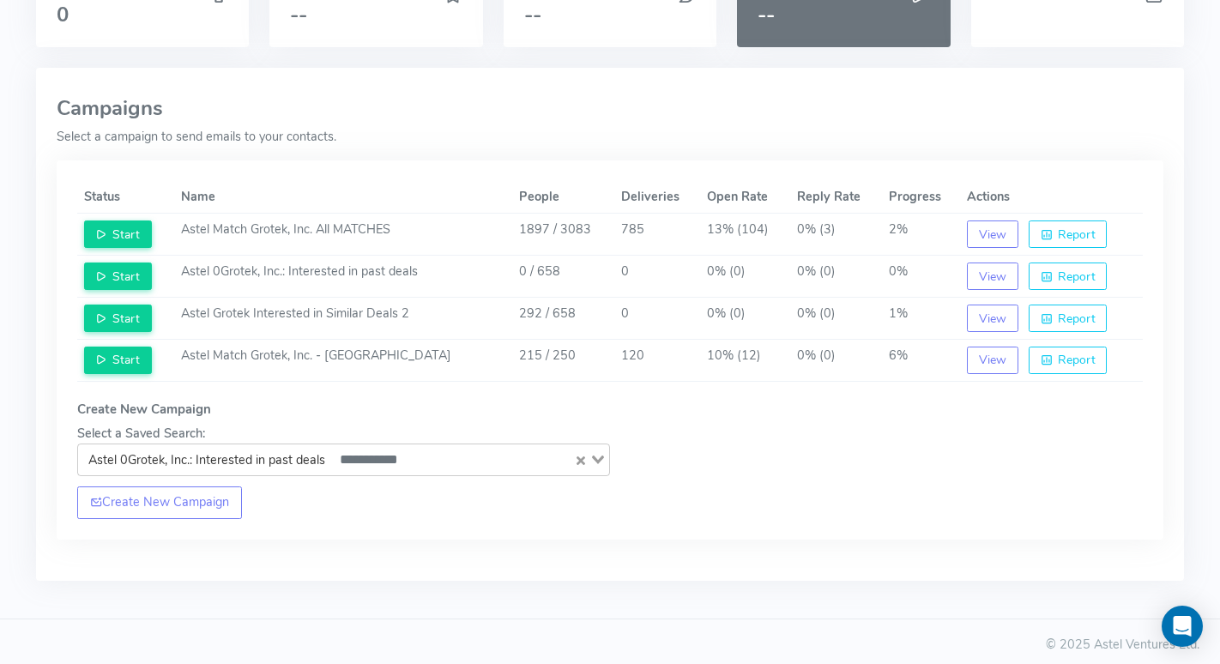
click at [578, 459] on icon "Clear Selected" at bounding box center [580, 460] width 9 height 9
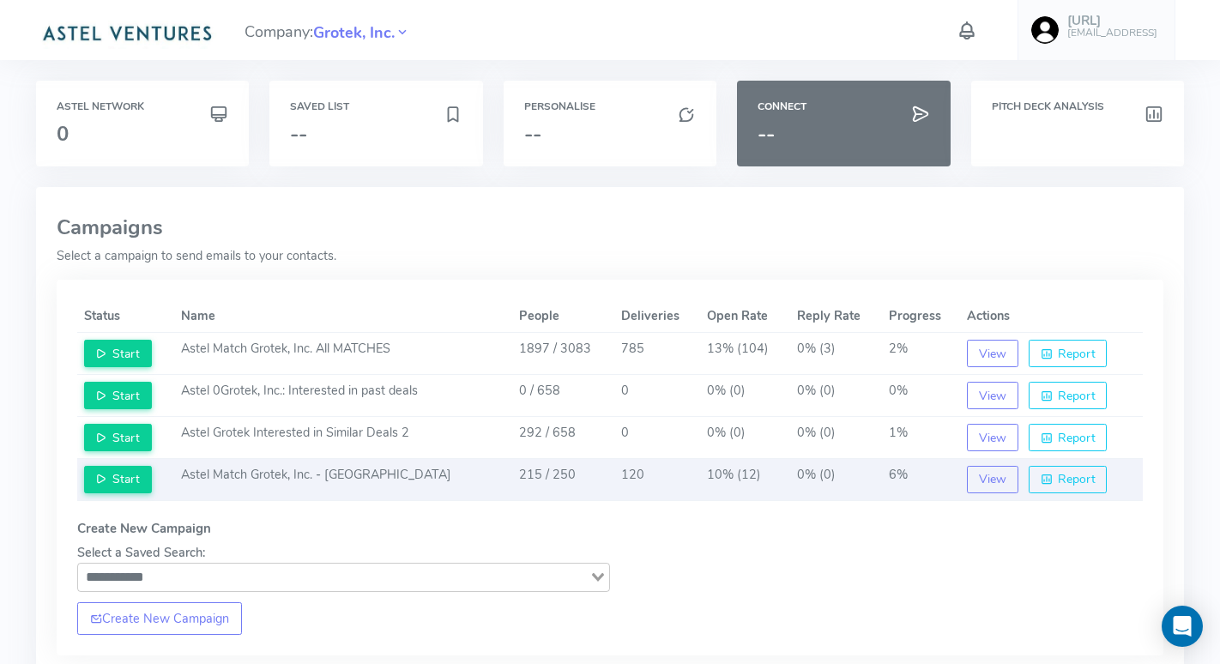
scroll to position [123, 0]
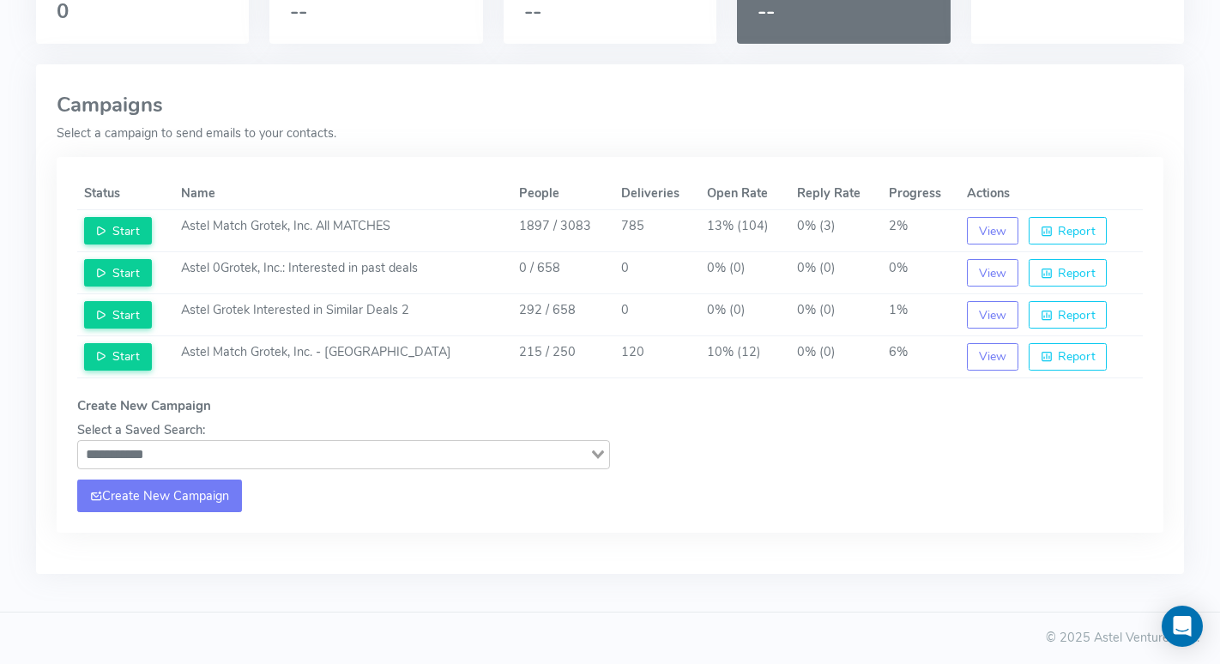
click at [180, 502] on link "Create New Campaign" at bounding box center [160, 495] width 166 height 33
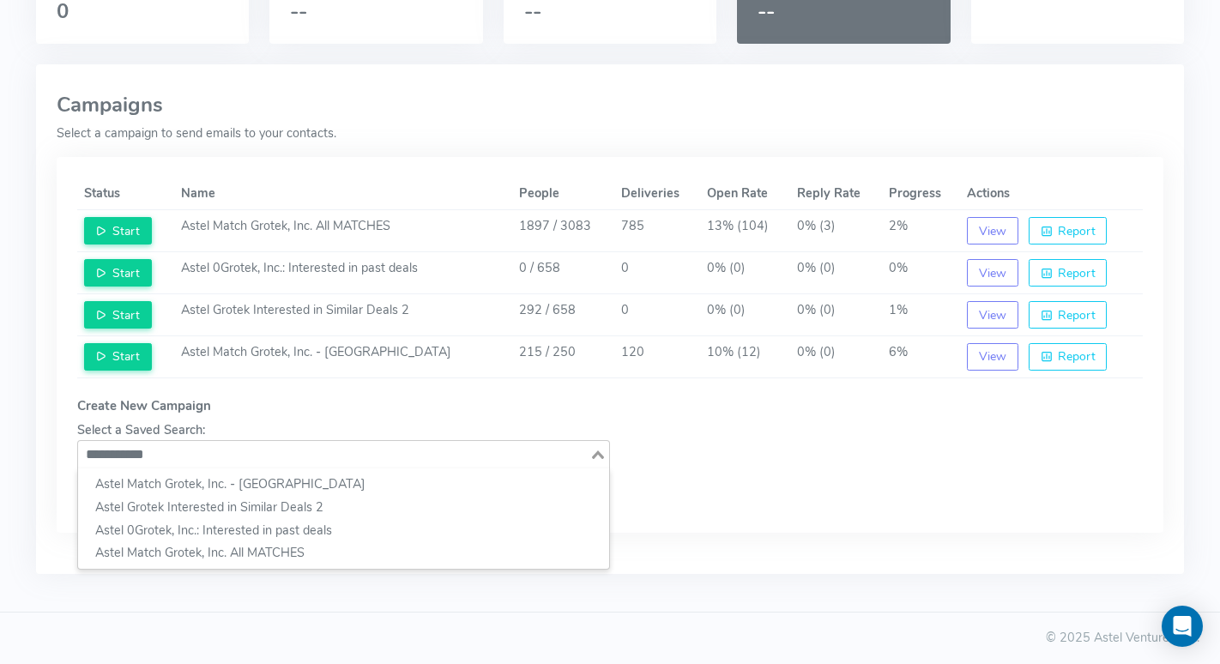
click at [422, 450] on input "**********" at bounding box center [334, 454] width 508 height 21
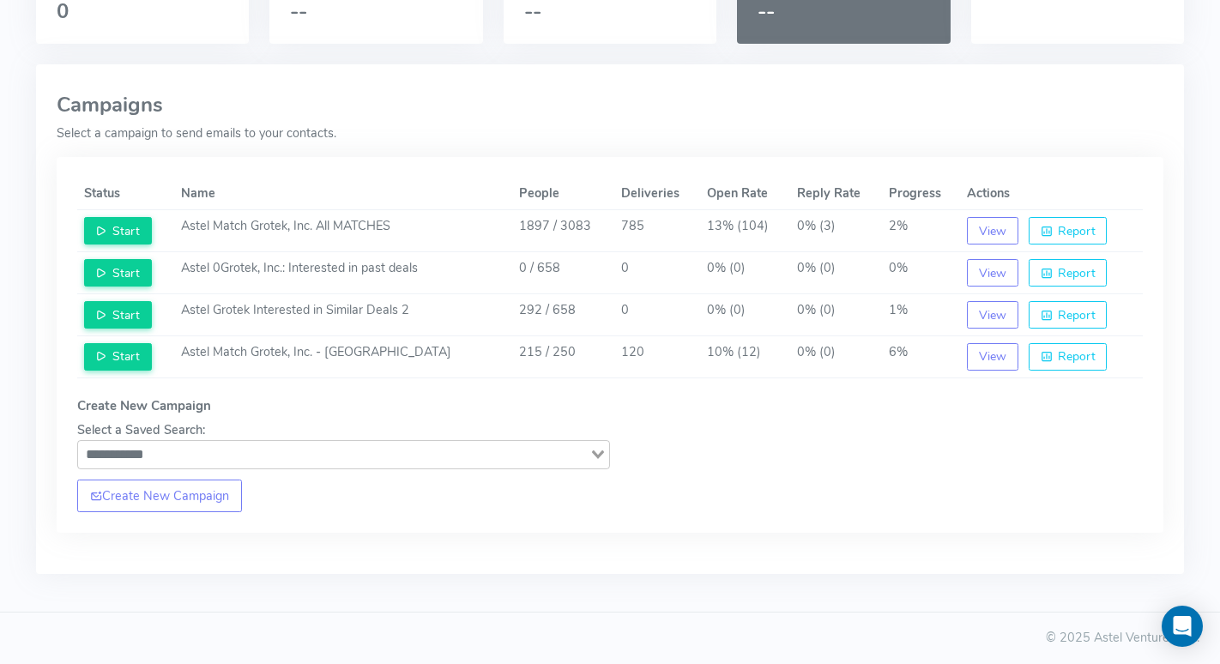
click at [420, 407] on h5 "Create New Campaign" at bounding box center [343, 406] width 533 height 15
click at [182, 505] on link "Create New Campaign" at bounding box center [160, 495] width 166 height 33
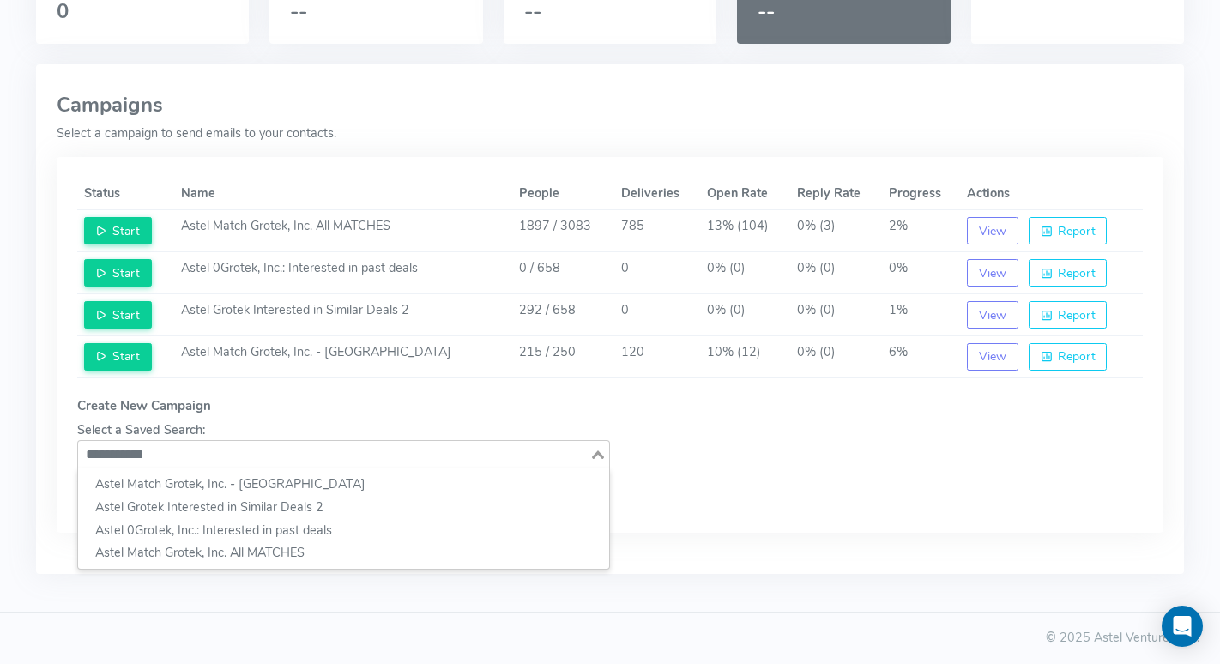
click at [593, 449] on div "Loading..." at bounding box center [599, 453] width 20 height 24
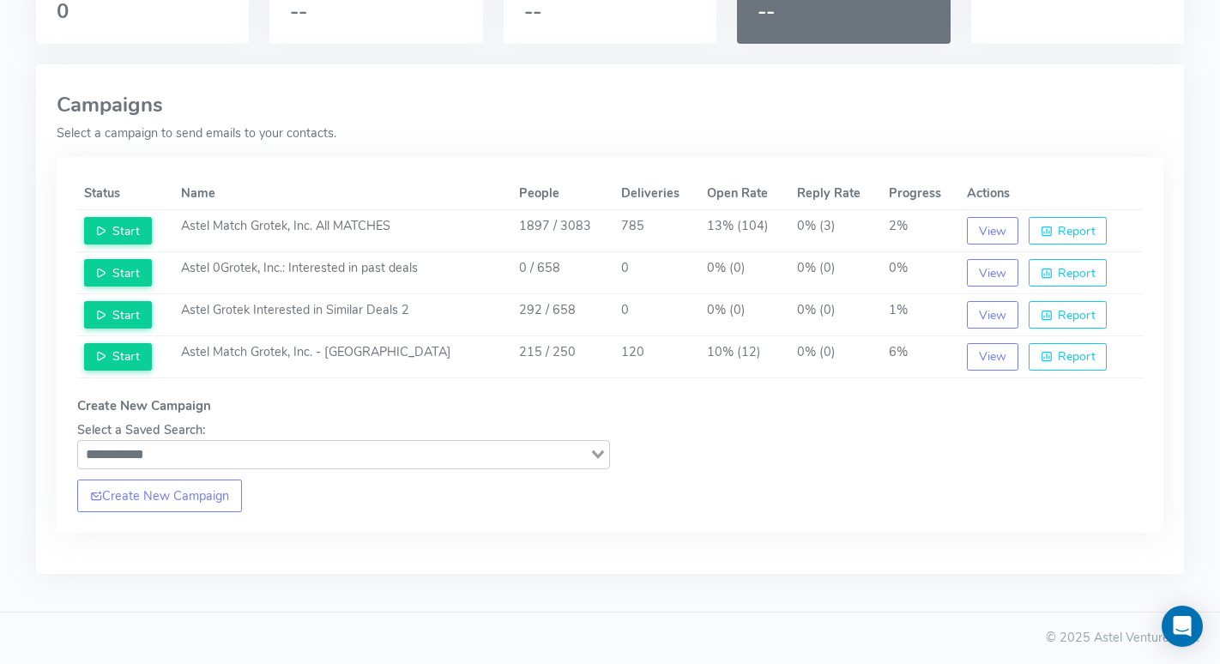
click at [630, 422] on div "**********" at bounding box center [610, 345] width 1107 height 376
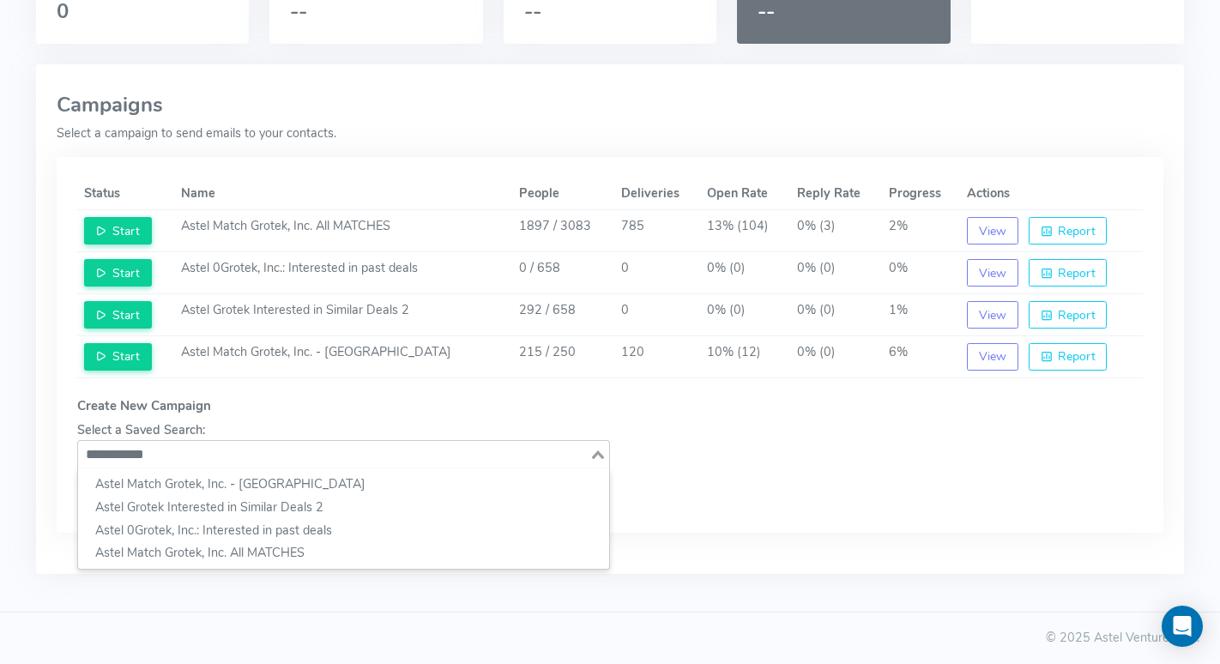
click at [232, 455] on input "**********" at bounding box center [334, 454] width 508 height 21
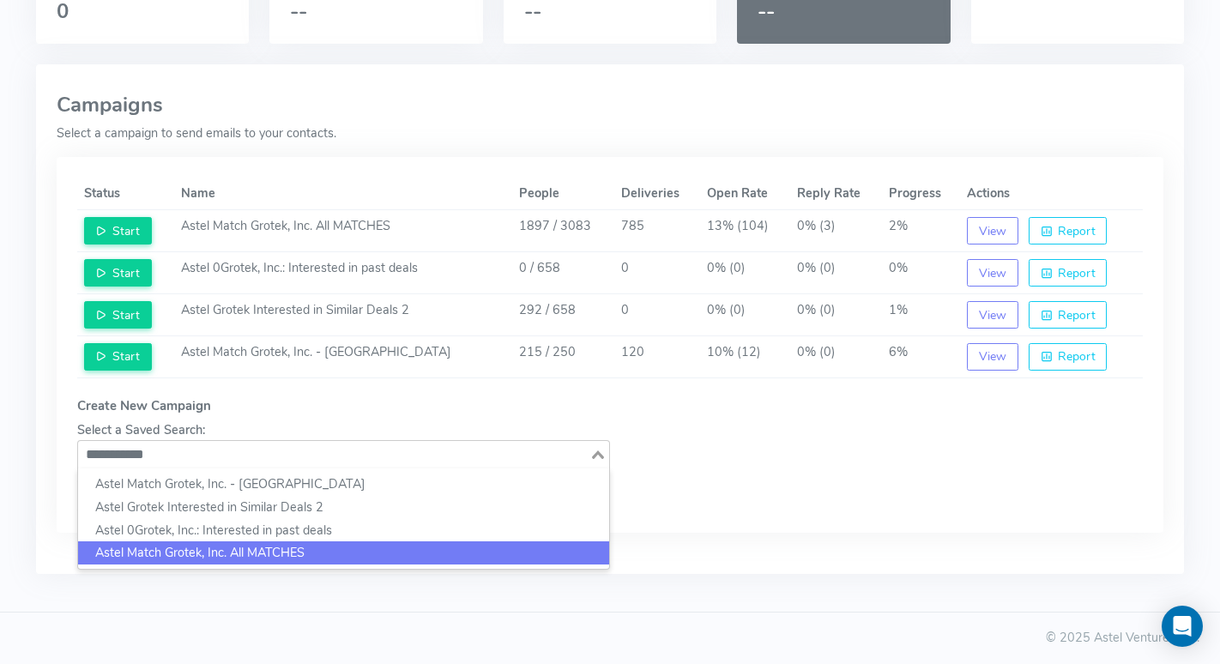
click at [210, 605] on div "**********" at bounding box center [610, 288] width 1159 height 661
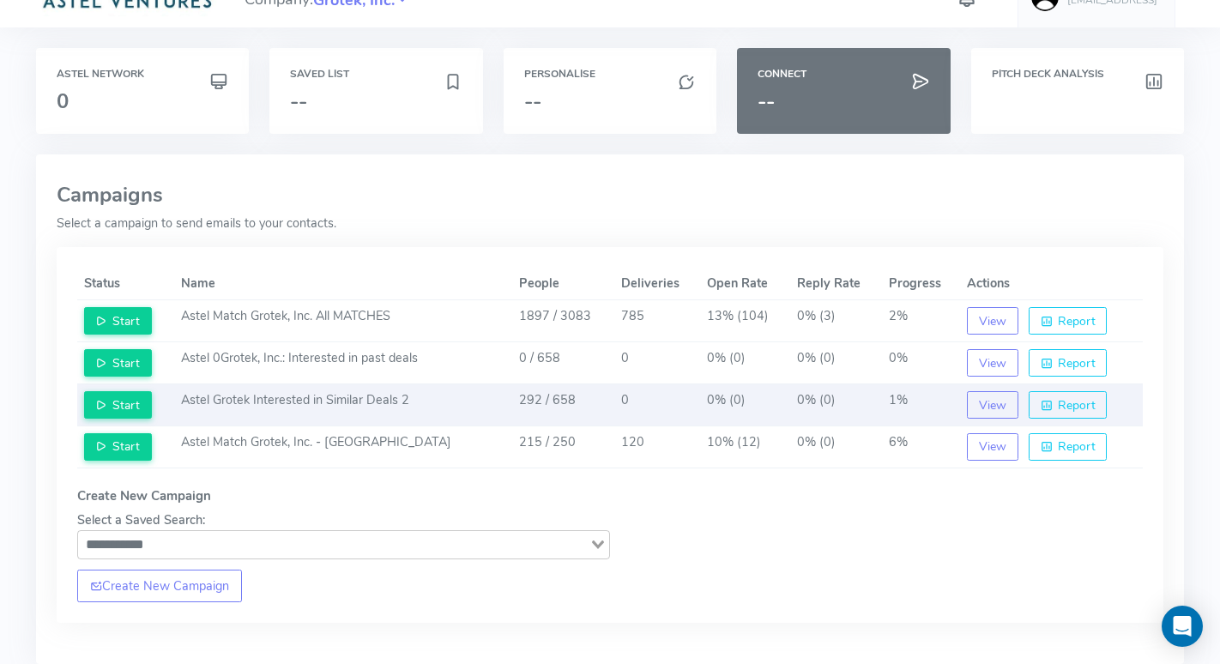
scroll to position [0, 0]
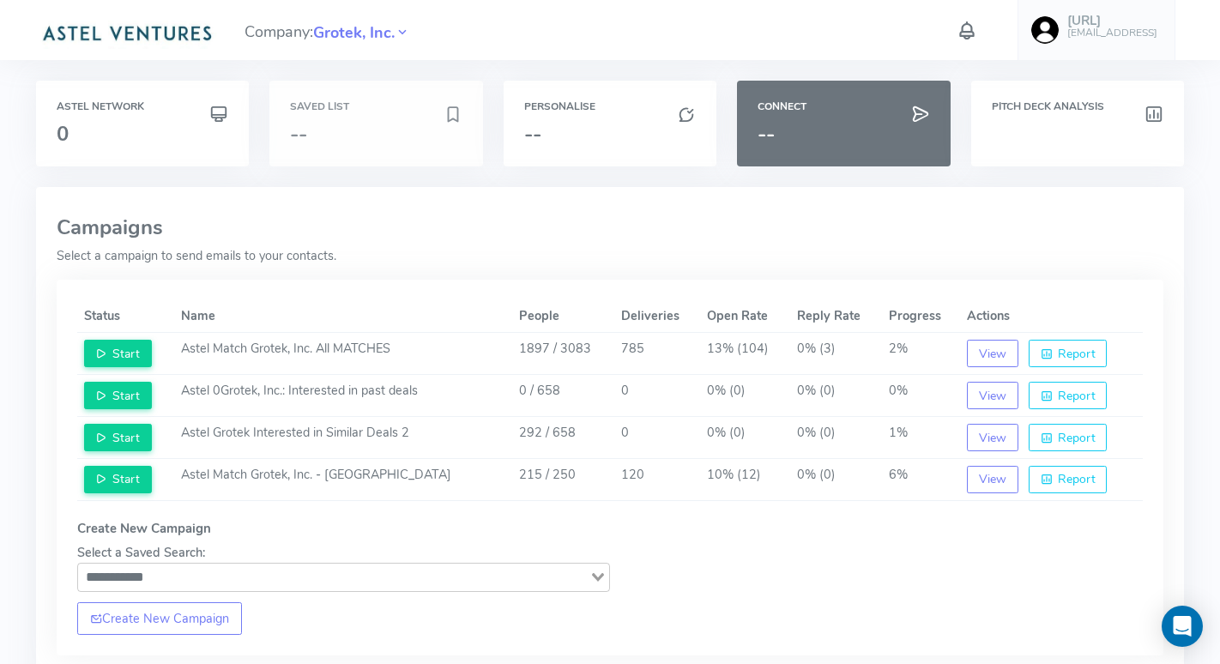
click at [335, 150] on div "Saved List --" at bounding box center [376, 124] width 214 height 86
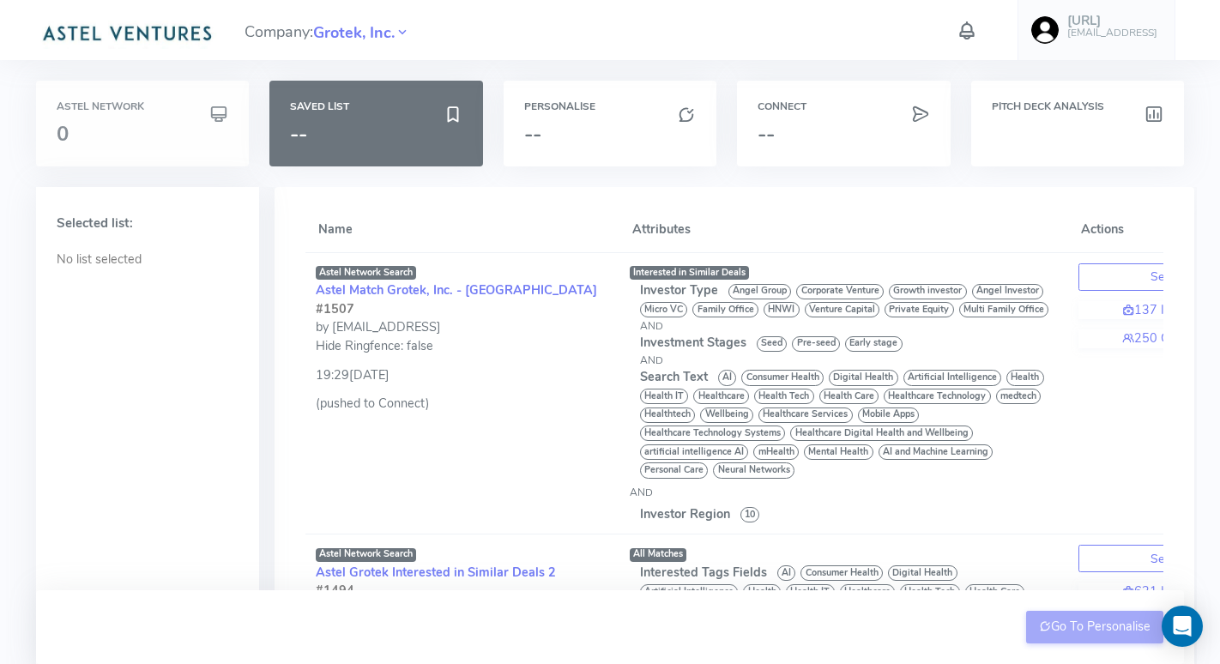
click at [131, 124] on h3 "0" at bounding box center [143, 134] width 172 height 22
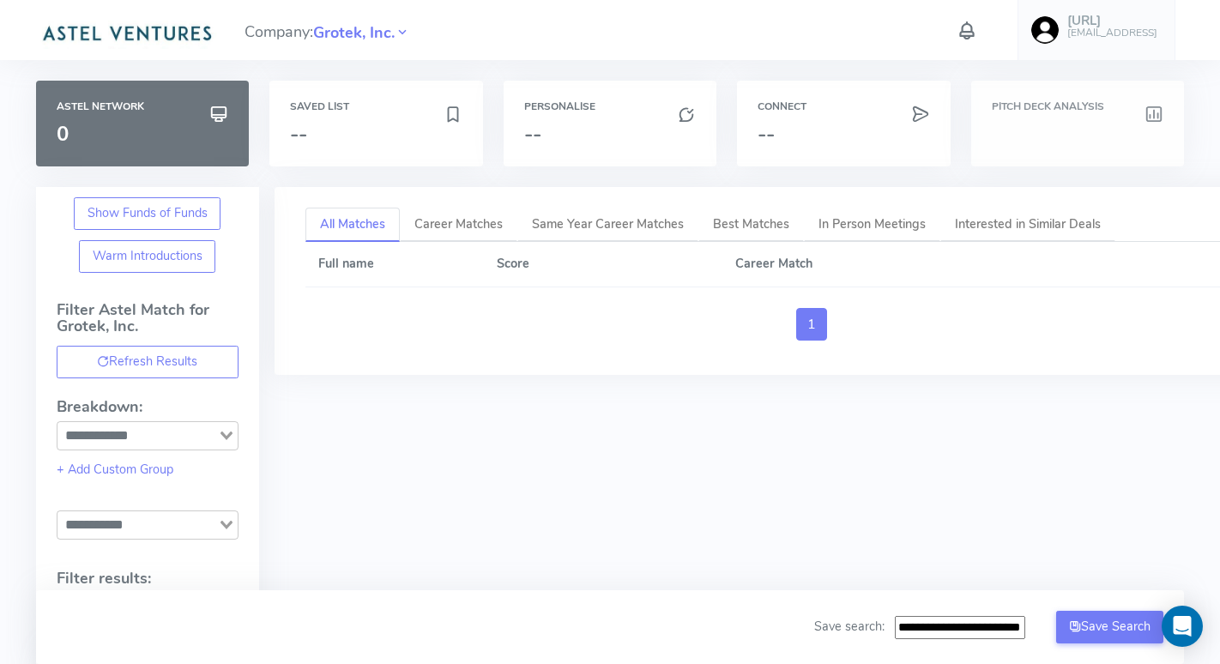
click at [1045, 110] on h6 "Pitch Deck Analysis" at bounding box center [1077, 106] width 172 height 11
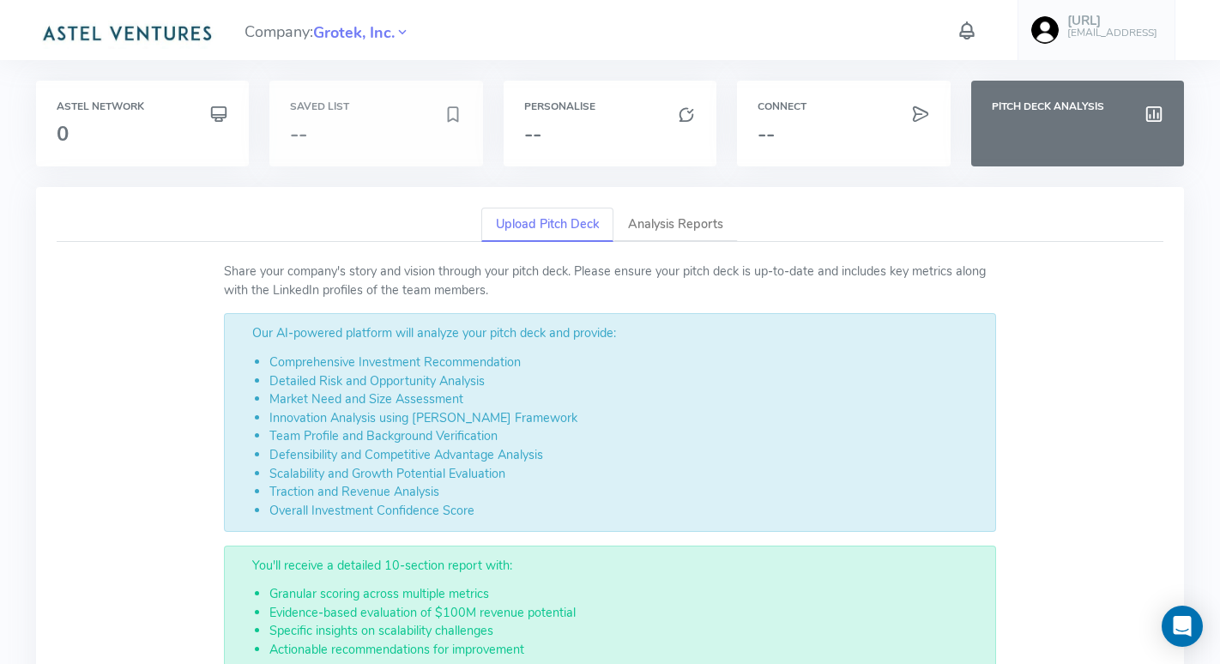
click at [336, 126] on h3 "--" at bounding box center [367, 134] width 154 height 22
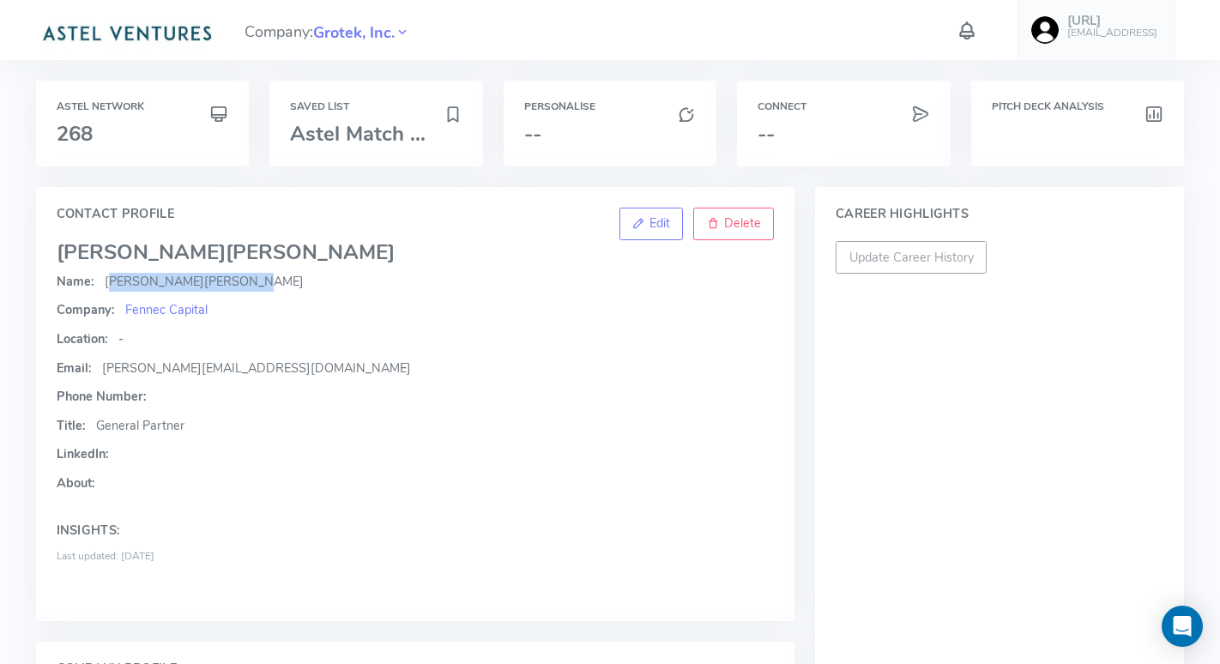
drag, startPoint x: 106, startPoint y: 283, endPoint x: 196, endPoint y: 280, distance: 89.2
click at [196, 281] on p "Name: Adam Schneider" at bounding box center [416, 282] width 718 height 19
copy p "Adam Schneider"
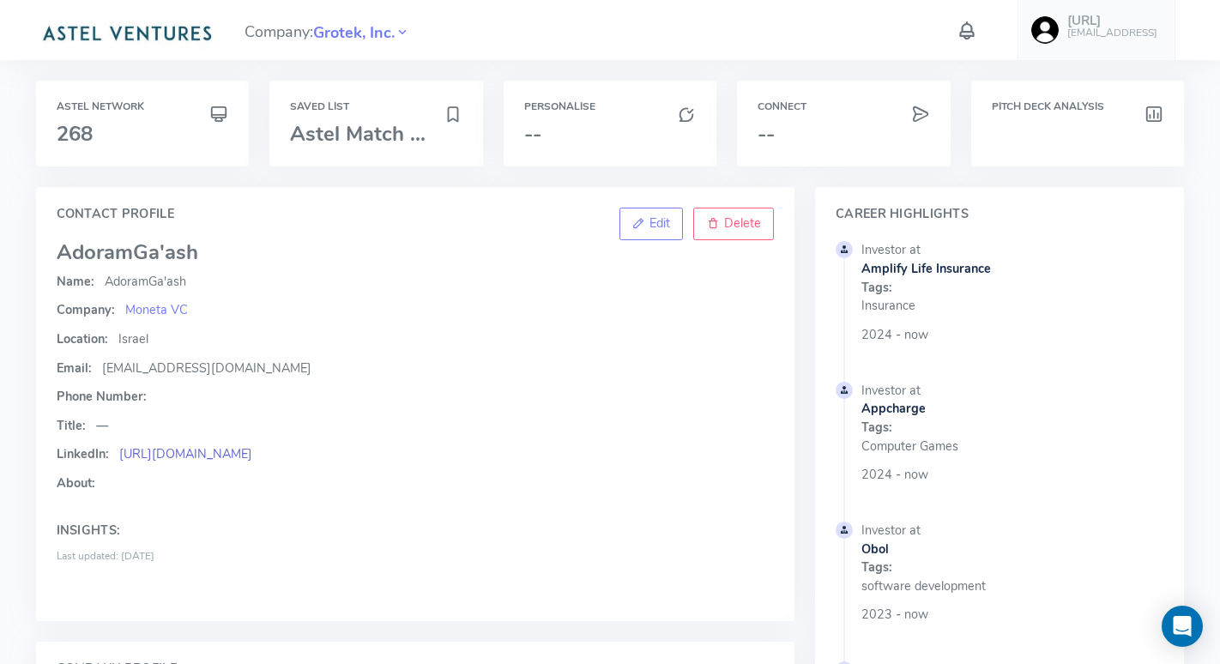
click at [252, 450] on link "https://www.linkedin.com/in/adoramgaash/?originalSubdomain=il" at bounding box center [185, 453] width 133 height 17
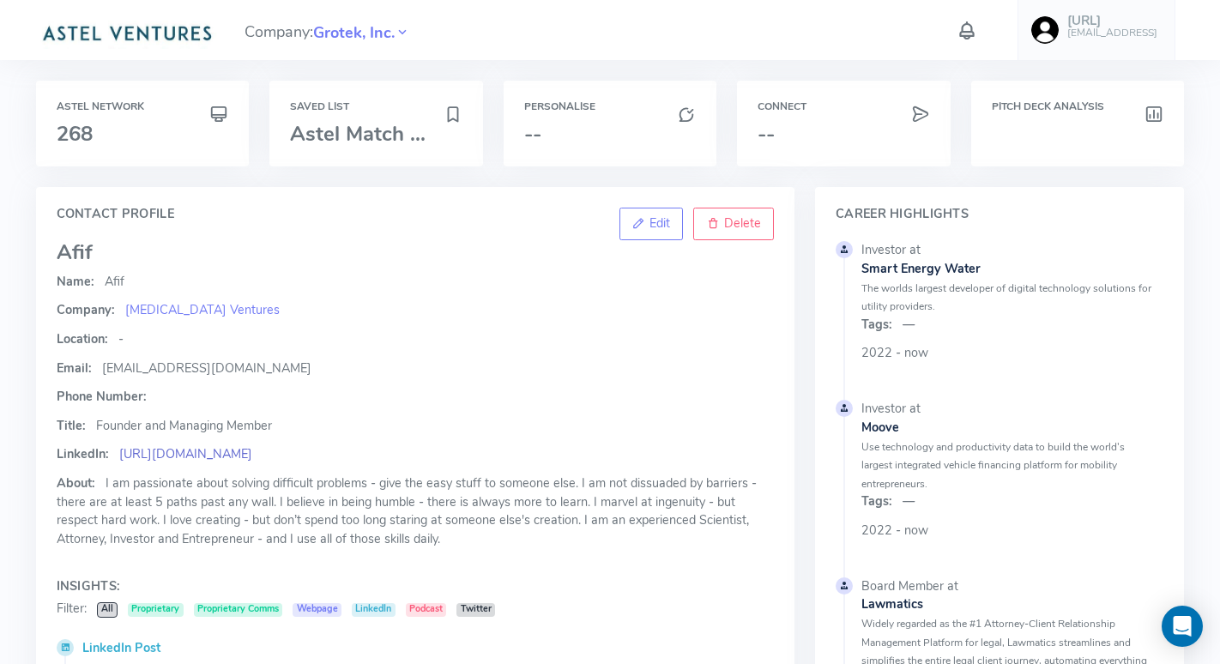
click at [252, 452] on link "[URL][DOMAIN_NAME]" at bounding box center [185, 453] width 133 height 17
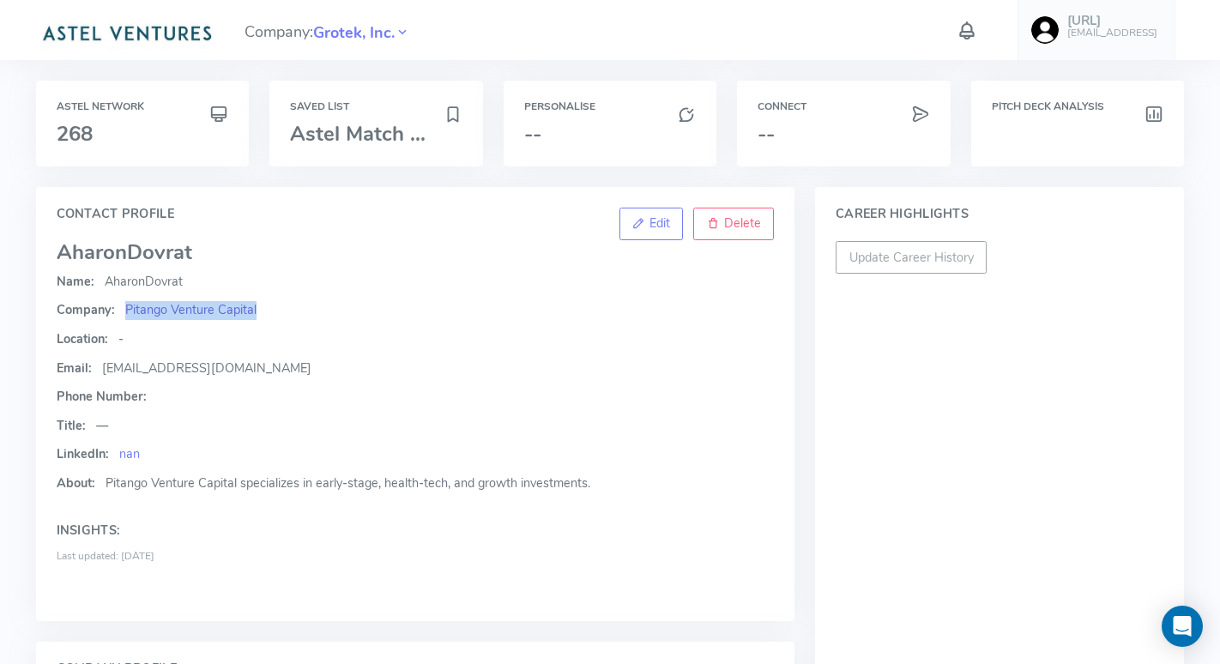
drag, startPoint x: 268, startPoint y: 315, endPoint x: 123, endPoint y: 316, distance: 144.9
click at [123, 316] on p "Company: Pitango Venture Capital" at bounding box center [416, 310] width 718 height 19
copy span "Pitango Venture Capital"
drag, startPoint x: 107, startPoint y: 283, endPoint x: 199, endPoint y: 283, distance: 91.8
click at [199, 283] on p "Name: Aharon Dovrat" at bounding box center [416, 282] width 718 height 19
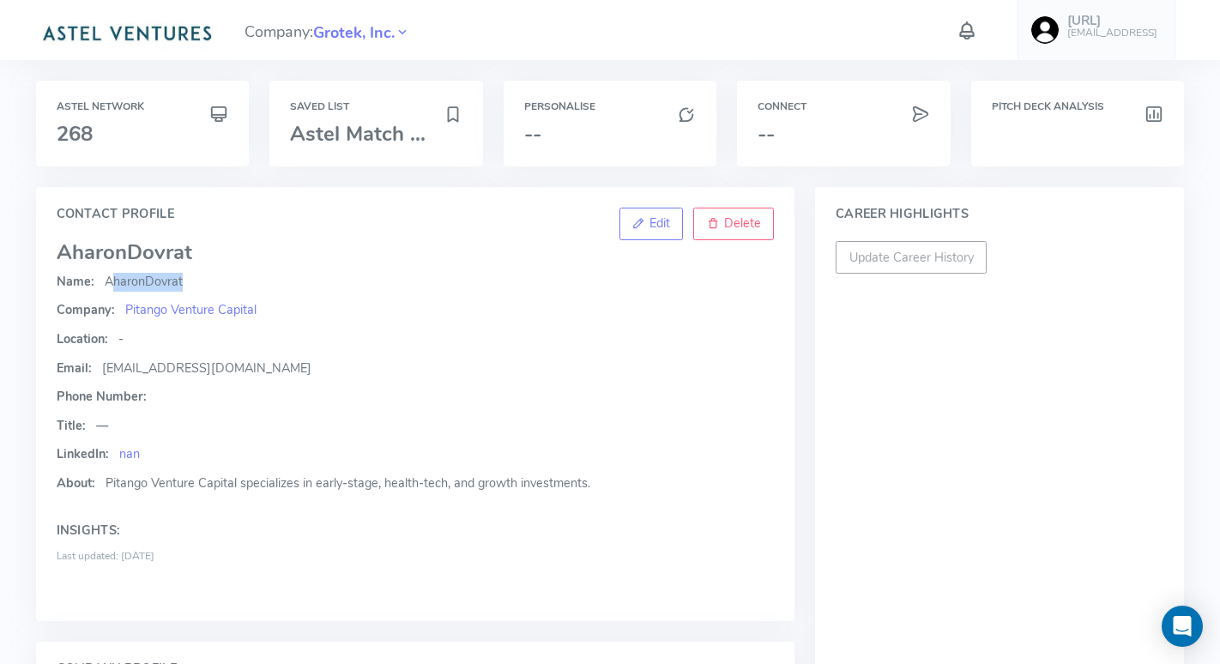
copy p "Aharon Dovrat"
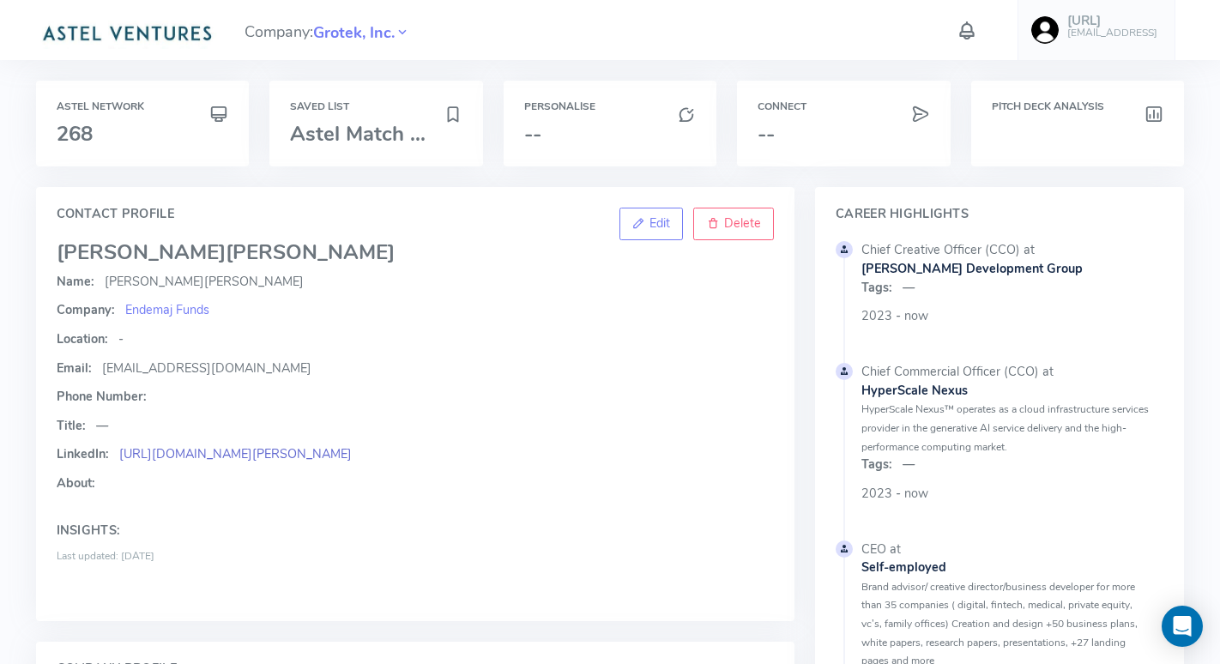
click at [329, 454] on link "https://linkedin.com/in/aleksandra-jaworska-721bb9112" at bounding box center [235, 453] width 232 height 17
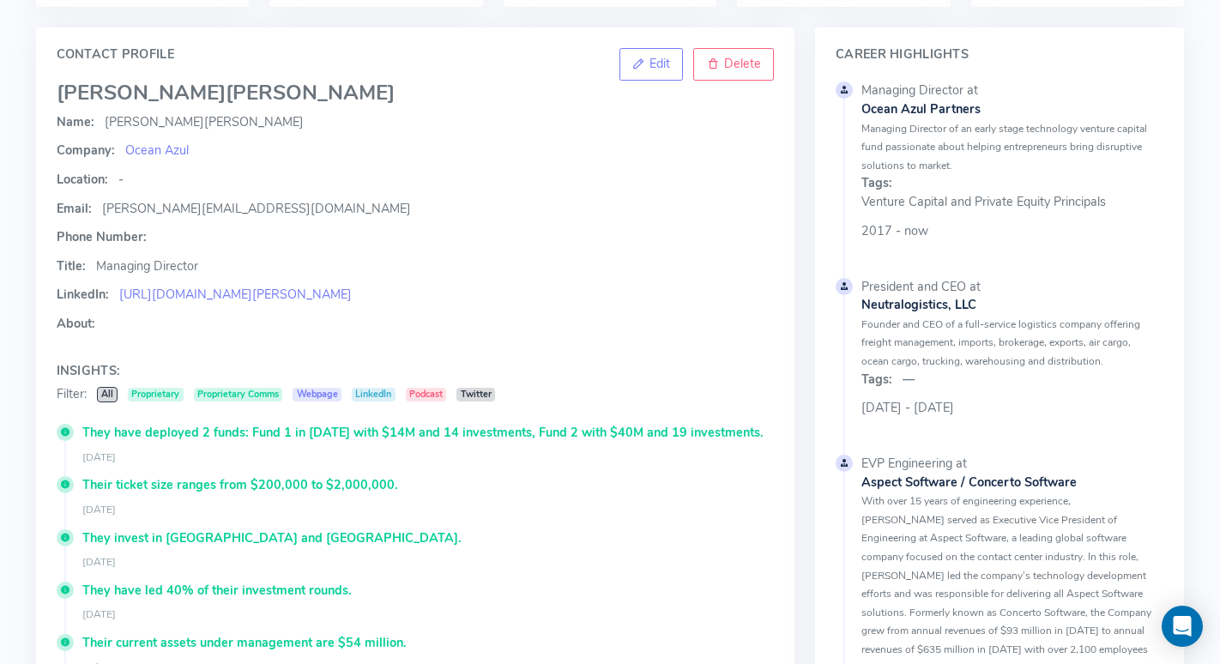
scroll to position [159, 0]
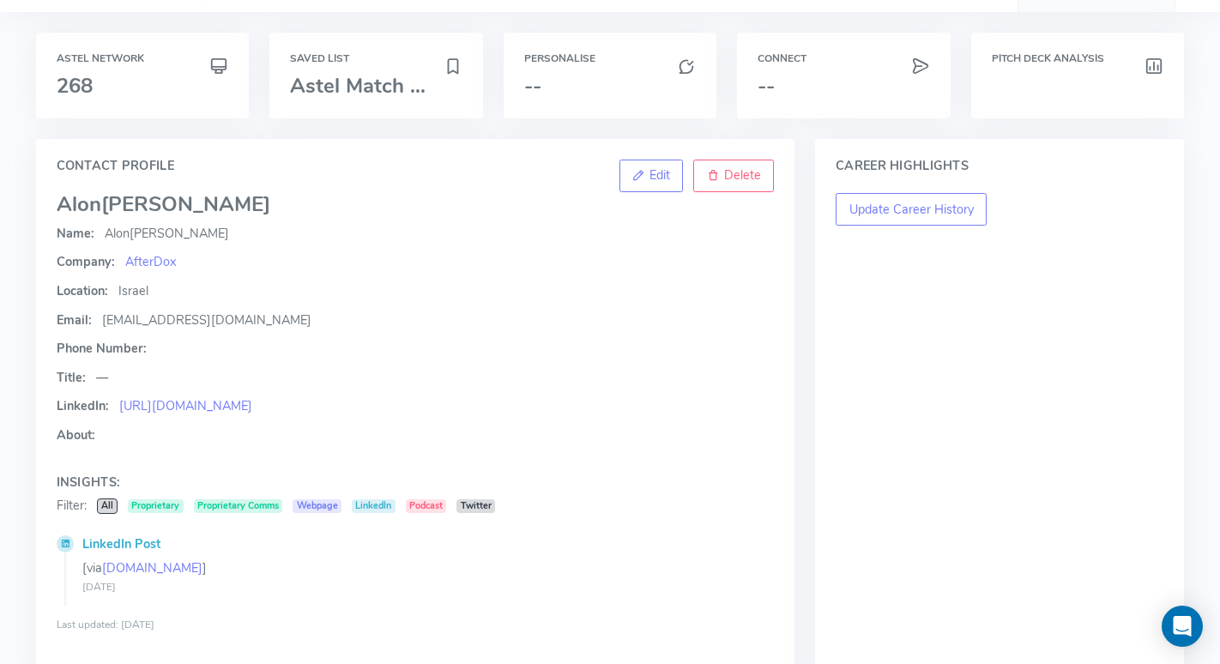
scroll to position [49, 0]
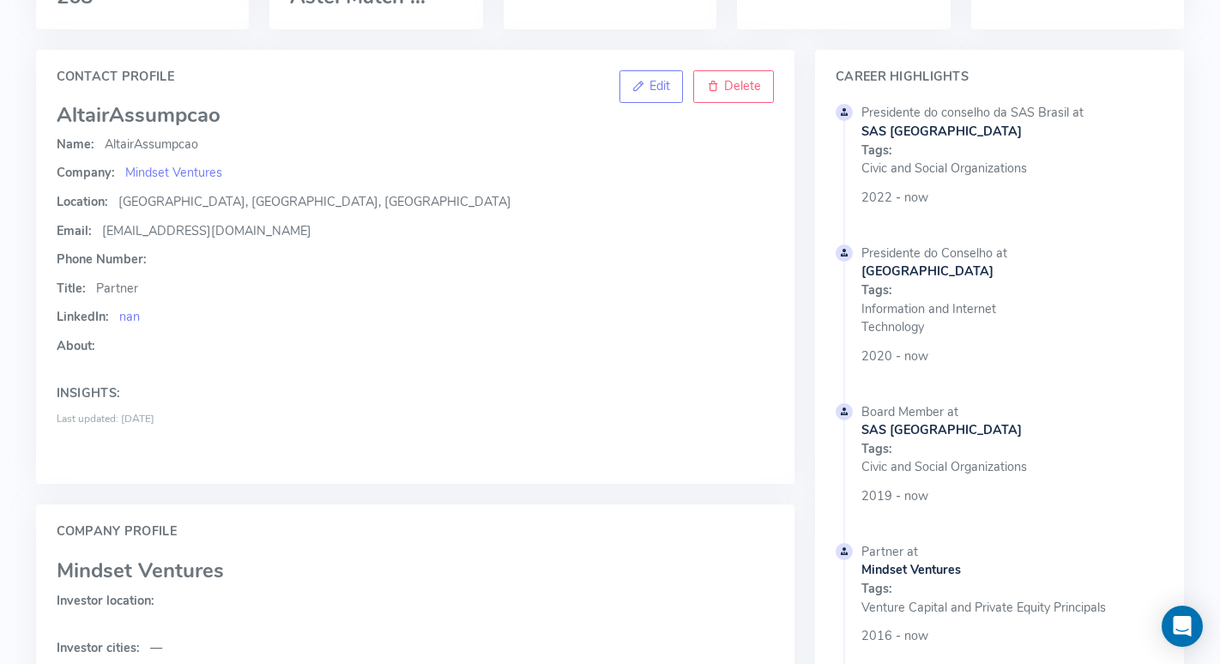
scroll to position [140, 0]
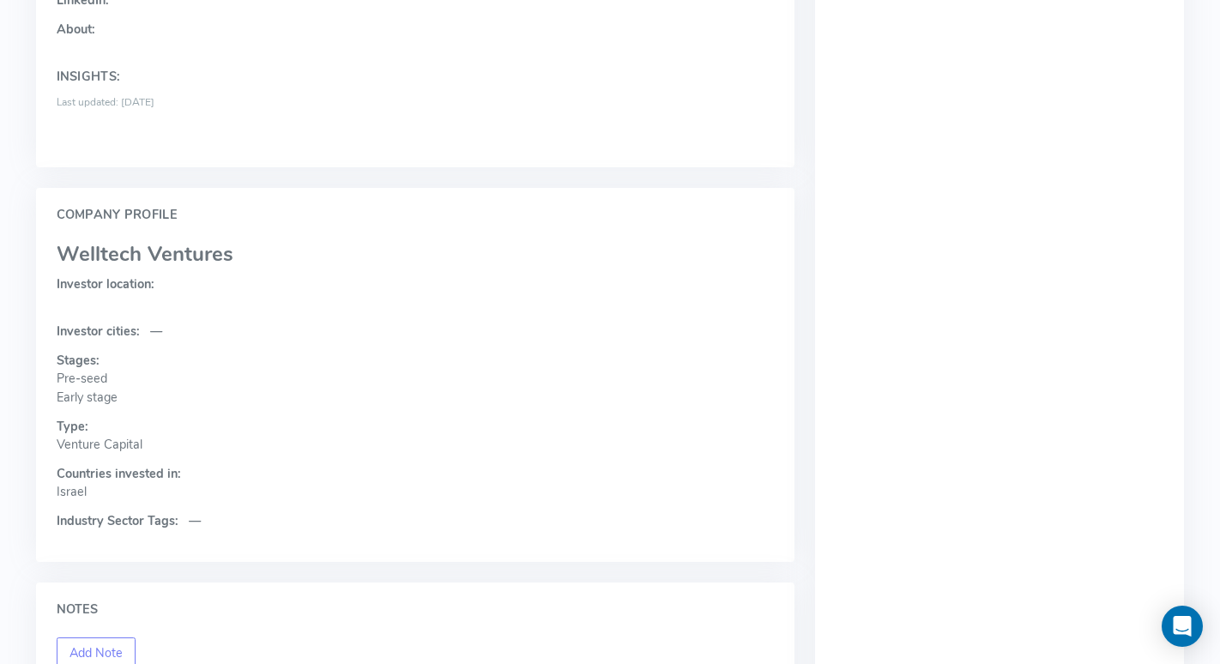
scroll to position [505, 0]
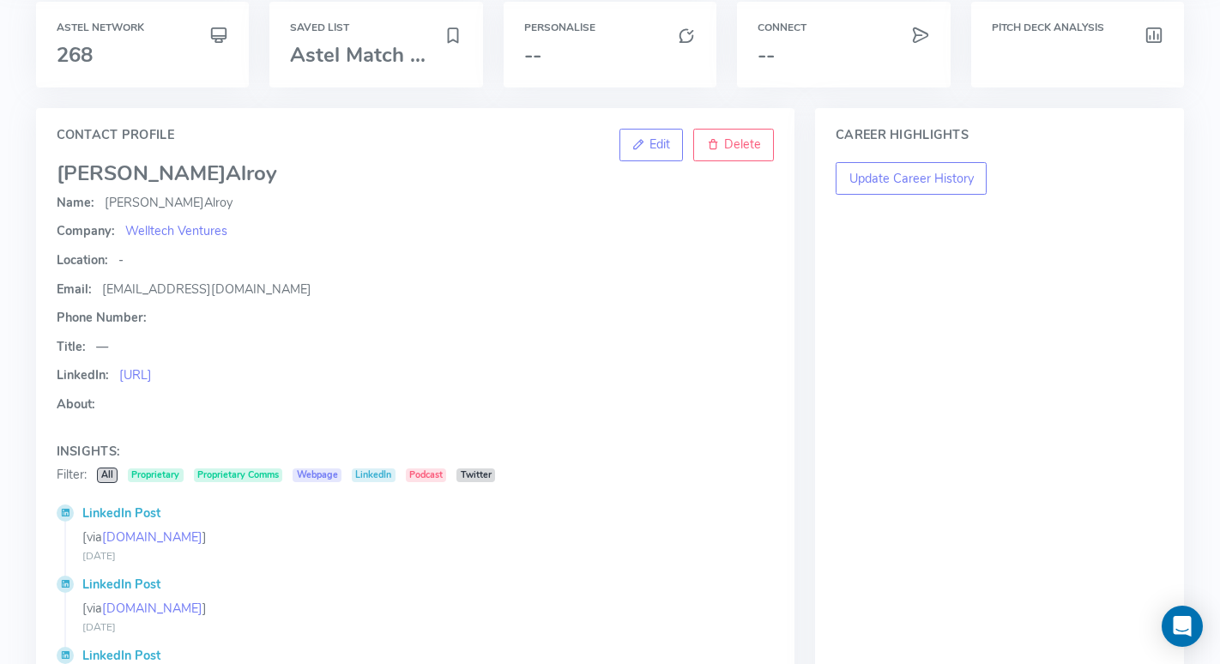
scroll to position [84, 0]
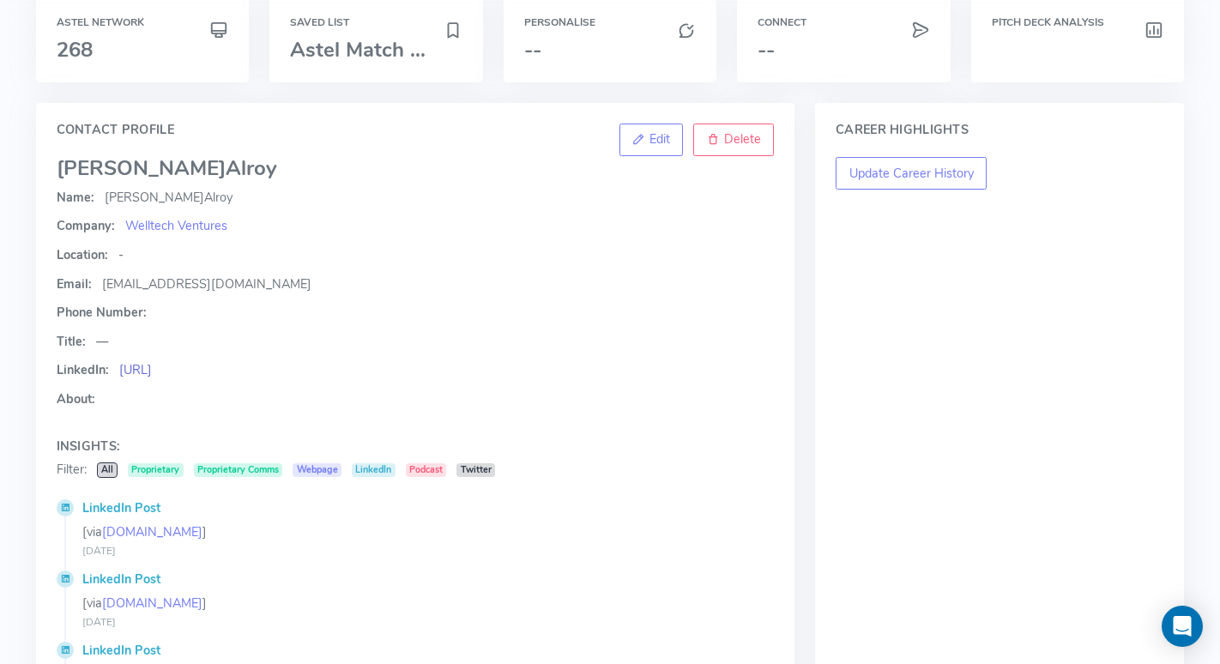
click at [152, 371] on link "https://www.linkedin.comcompanywelltechventures" at bounding box center [135, 369] width 33 height 17
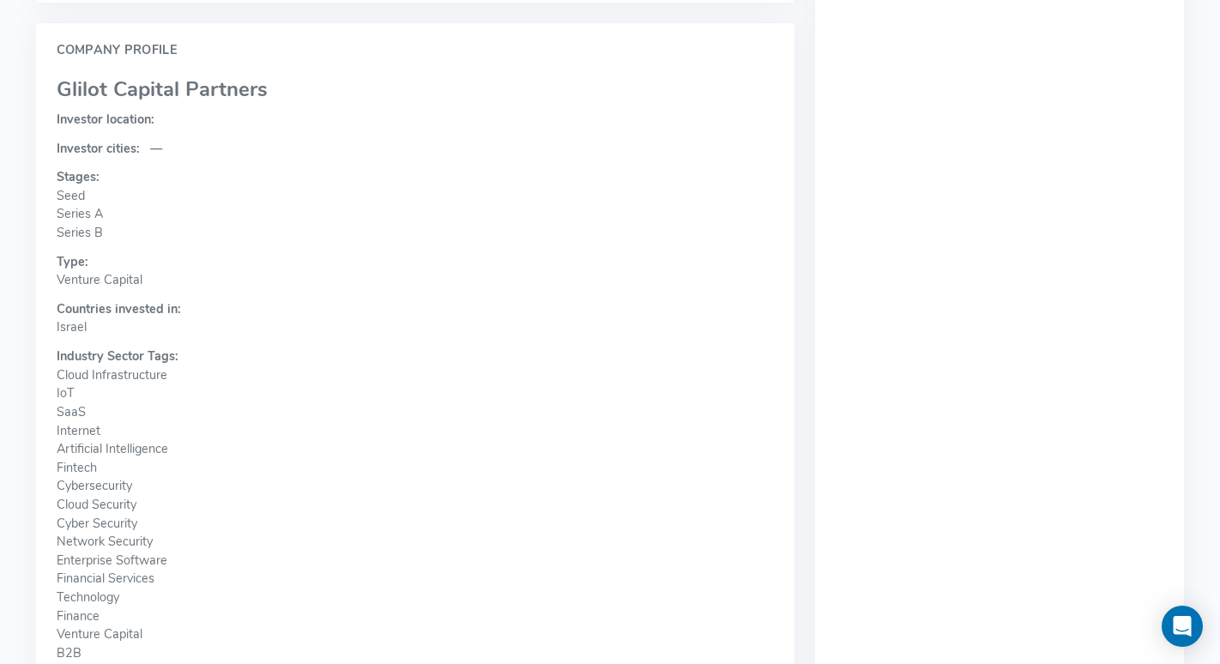
scroll to position [624, 0]
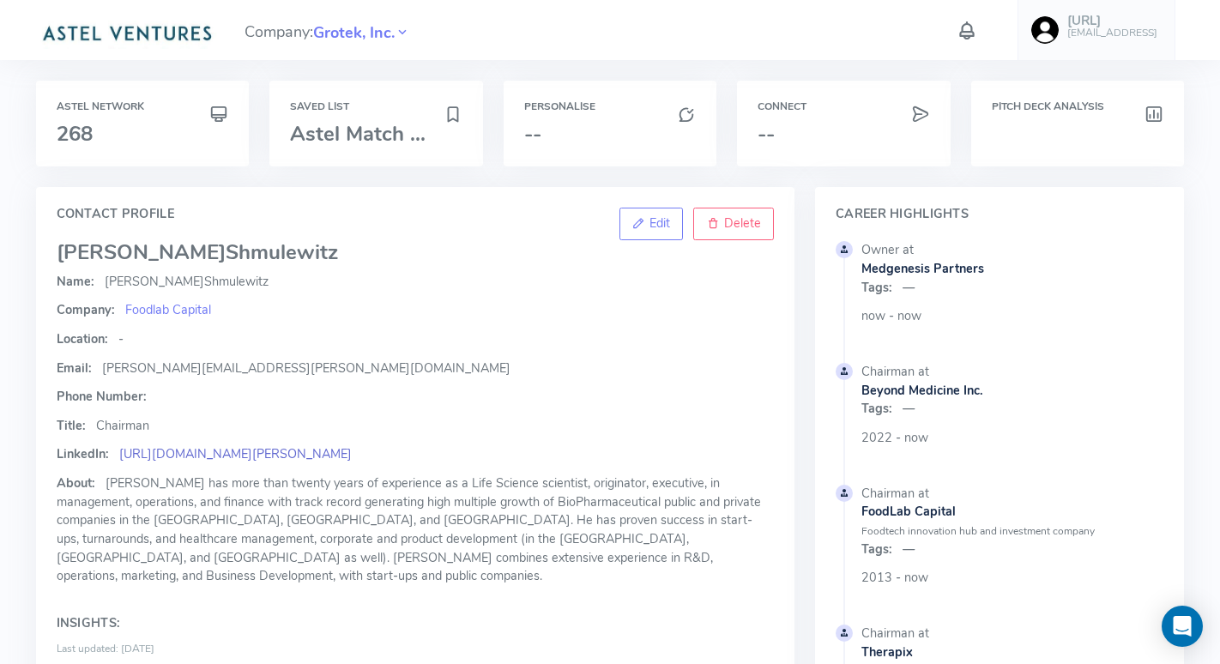
click at [352, 456] on link "https://www.linkedin.com/in/ascher-shmulewitz-aa7a6711" at bounding box center [235, 453] width 232 height 17
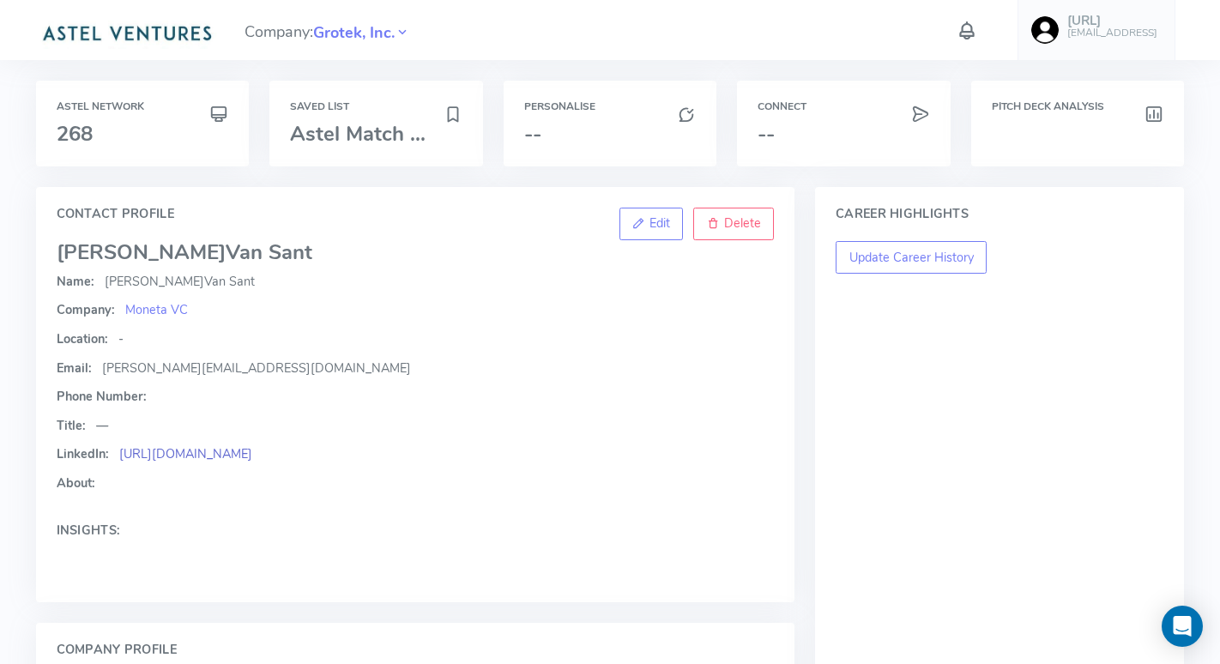
click at [247, 455] on link "https://www.linkedin.com/in/brookevansant/" at bounding box center [185, 453] width 133 height 17
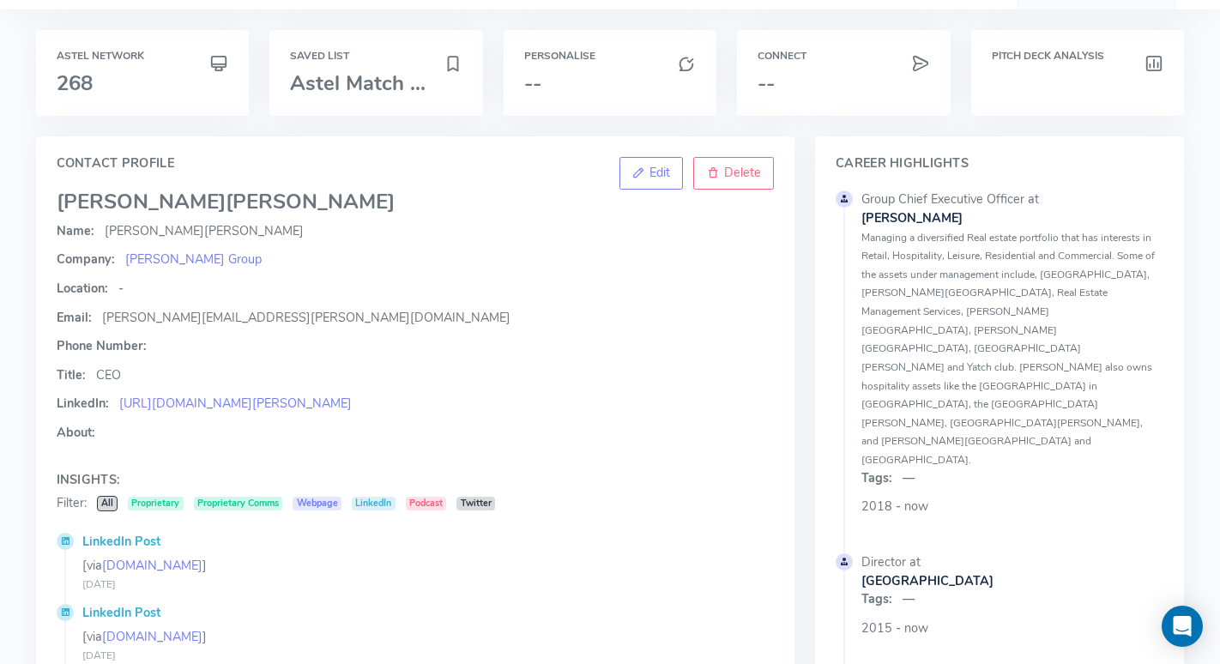
scroll to position [59, 0]
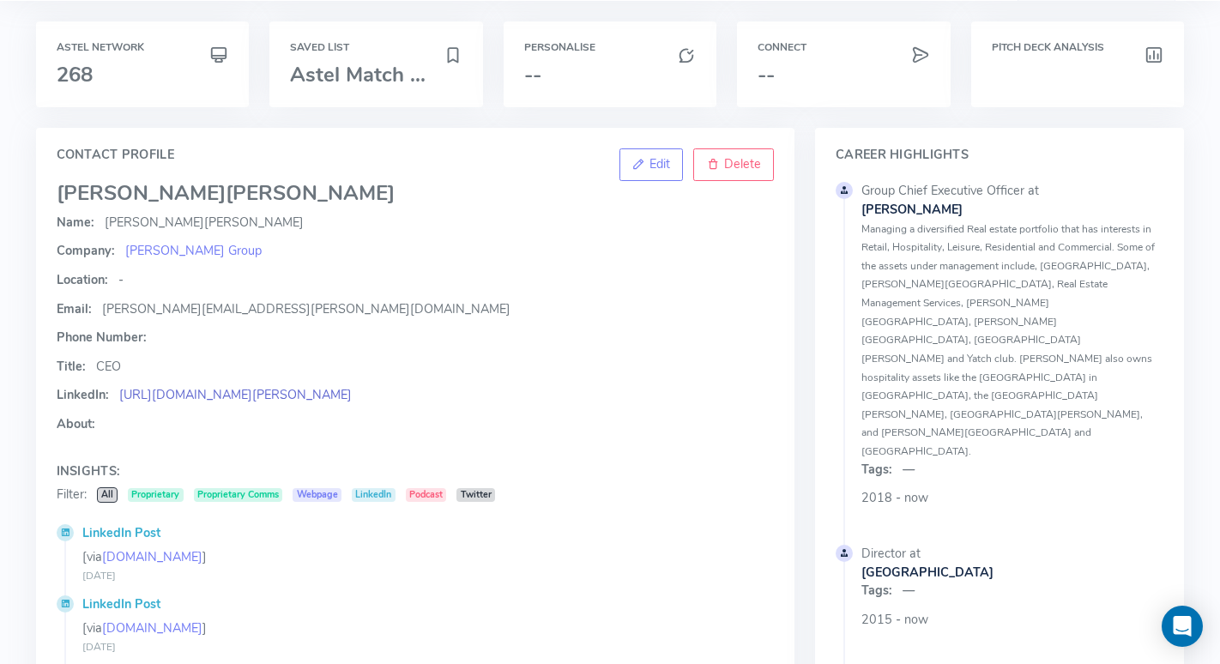
click at [352, 394] on link "https://linkedin.com/in/benoy-kurien-85805a14/?originalSubdomain=ae" at bounding box center [235, 394] width 232 height 17
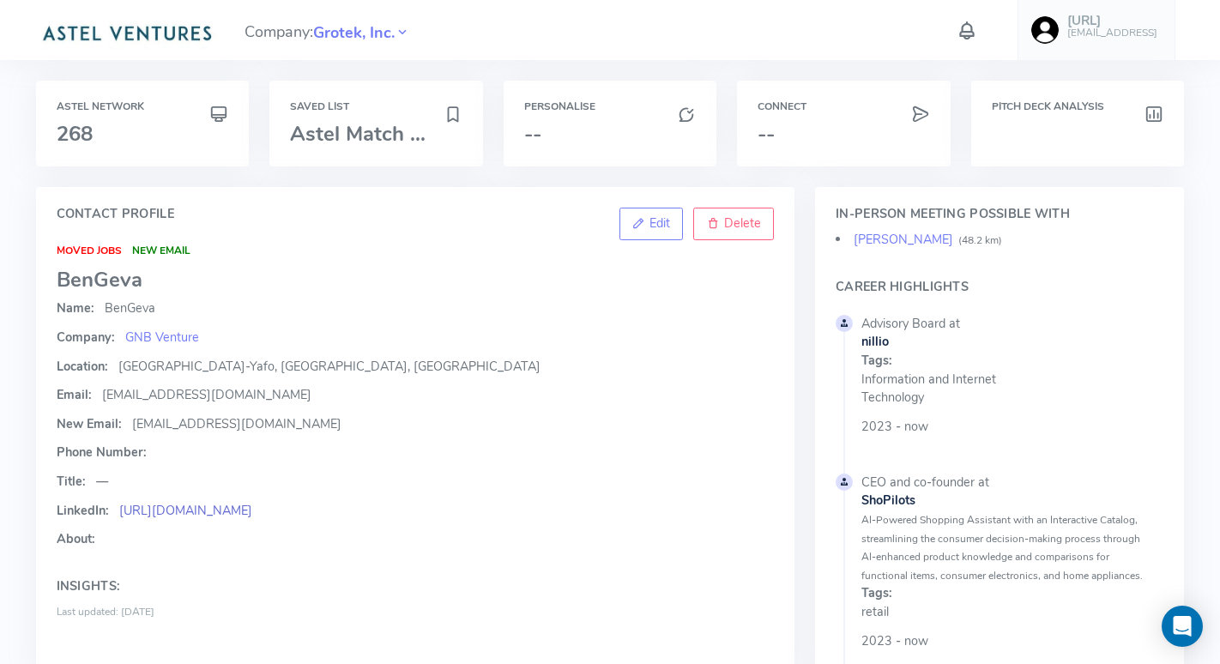
click at [252, 512] on link "https://www.linkedin.com/in/bengeva/" at bounding box center [185, 510] width 133 height 17
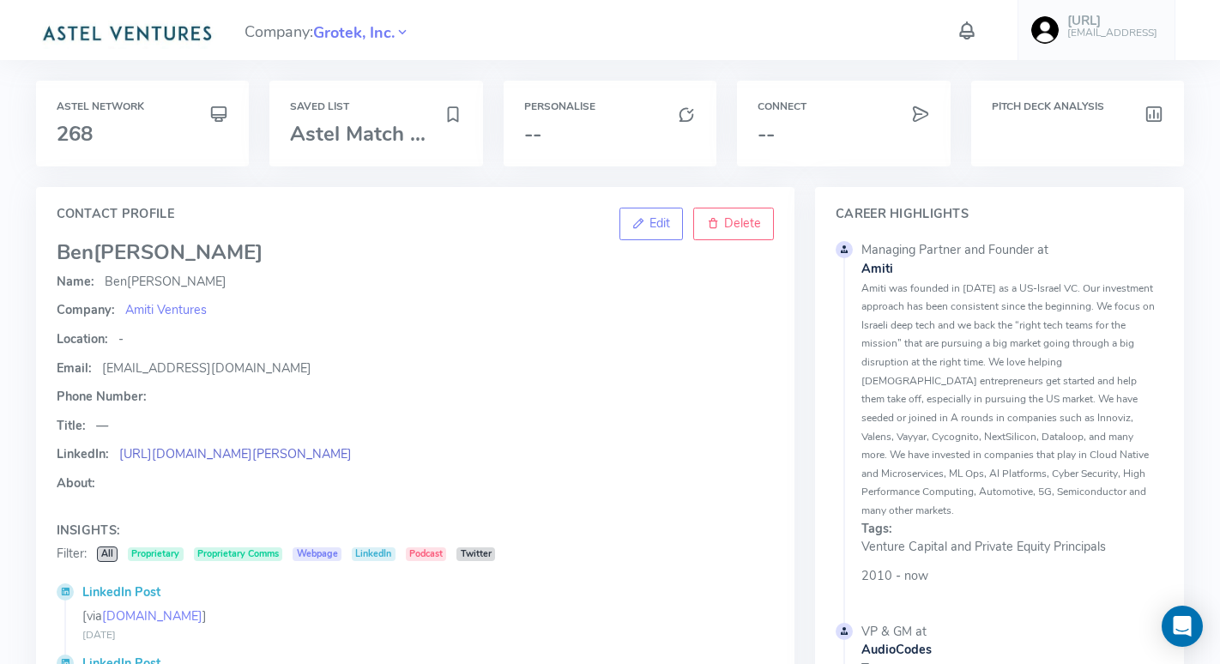
click at [238, 455] on link "[URL][DOMAIN_NAME][PERSON_NAME]" at bounding box center [235, 453] width 232 height 17
click at [250, 451] on link "[URL][DOMAIN_NAME][PERSON_NAME]" at bounding box center [235, 453] width 232 height 17
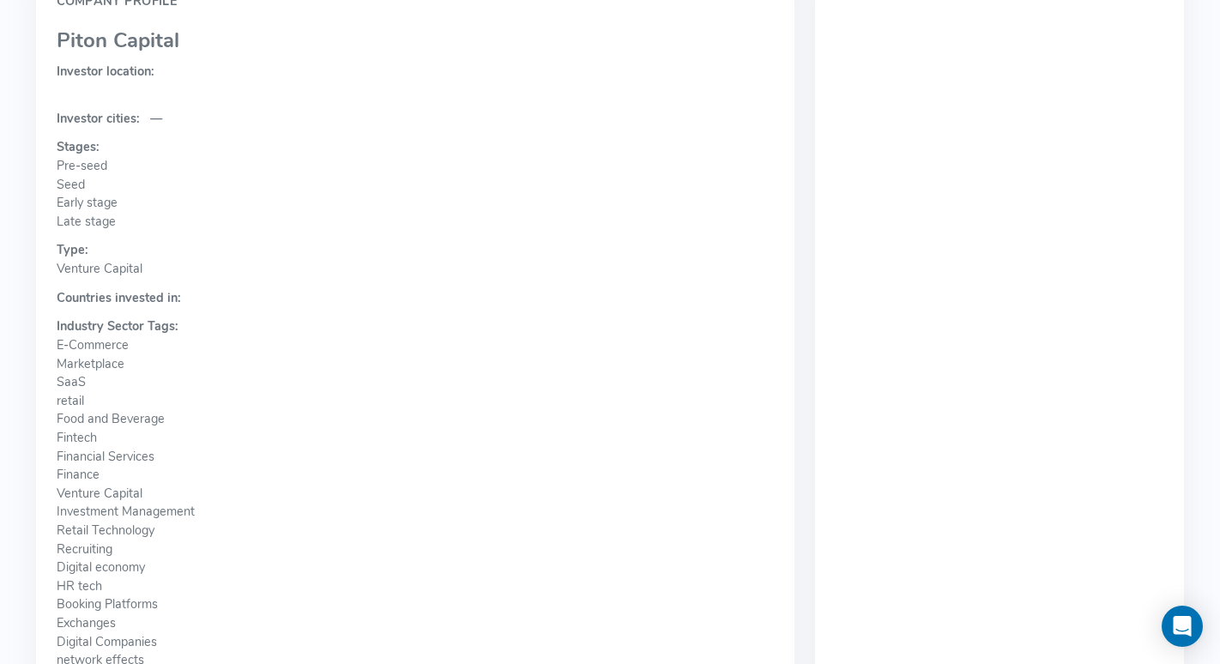
scroll to position [688, 0]
